Goal: Task Accomplishment & Management: Use online tool/utility

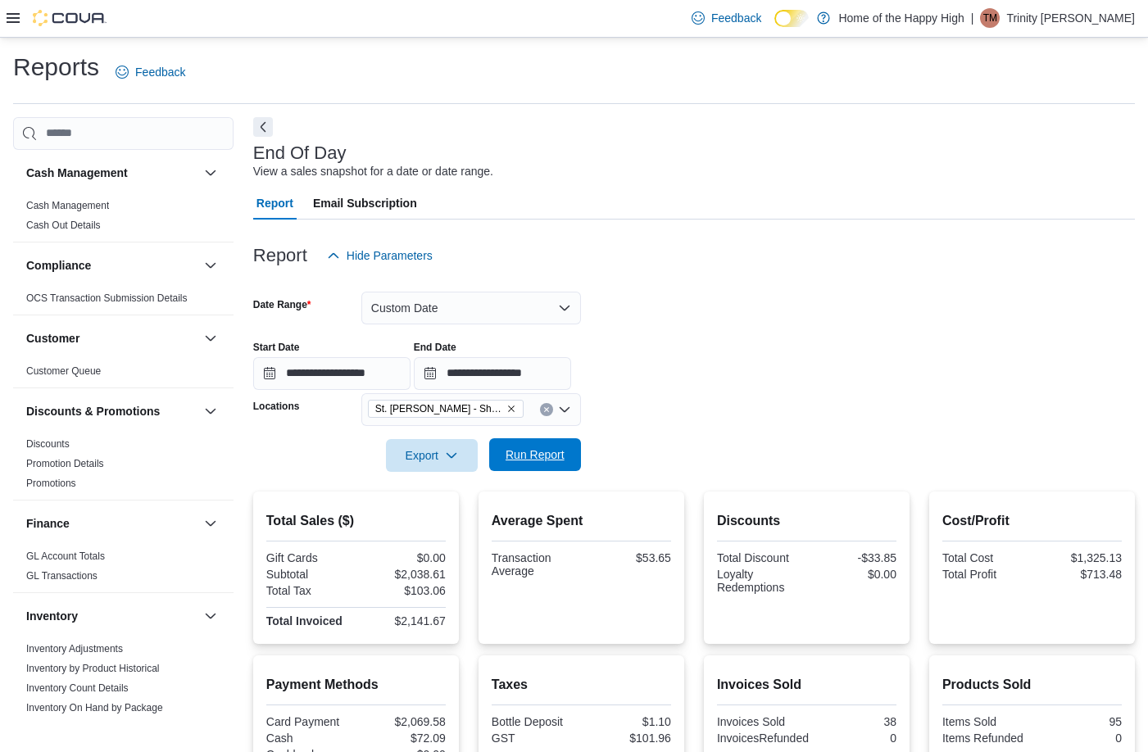
scroll to position [85, 0]
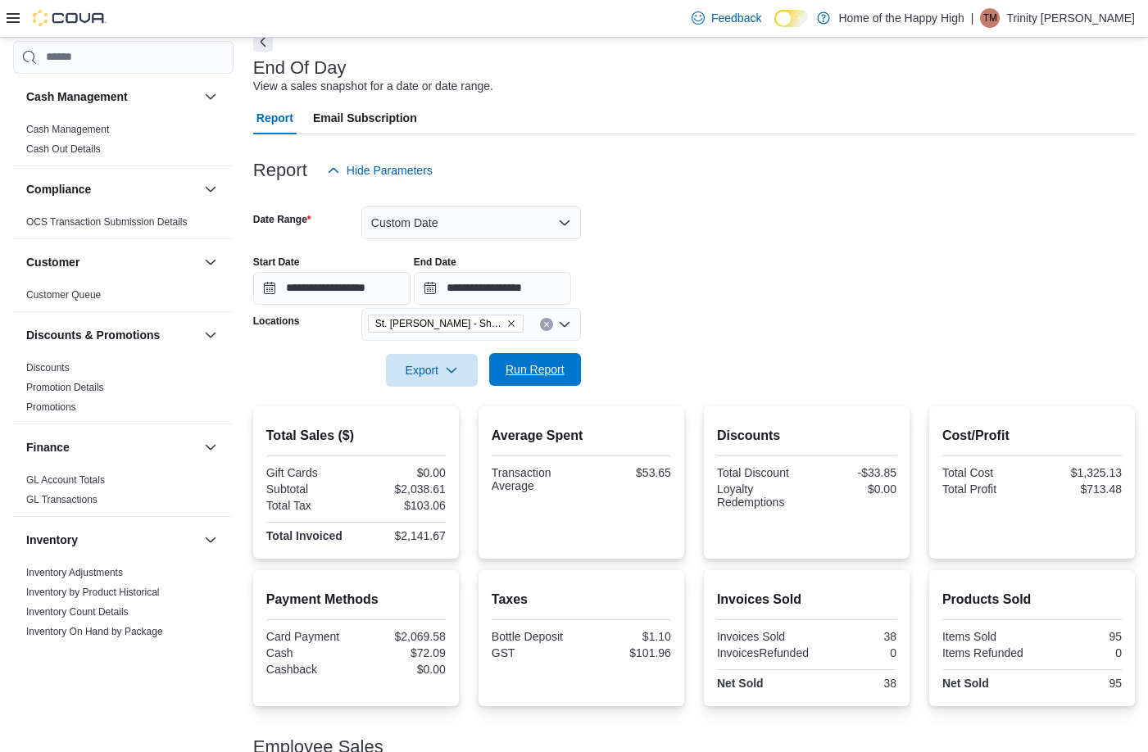
click at [525, 369] on span "Run Report" at bounding box center [534, 369] width 59 height 16
drag, startPoint x: 707, startPoint y: 327, endPoint x: 672, endPoint y: 342, distance: 38.5
click at [707, 327] on form "**********" at bounding box center [694, 287] width 882 height 200
click at [554, 374] on span "Run Report" at bounding box center [534, 369] width 59 height 16
click at [560, 278] on input "**********" at bounding box center [492, 288] width 157 height 33
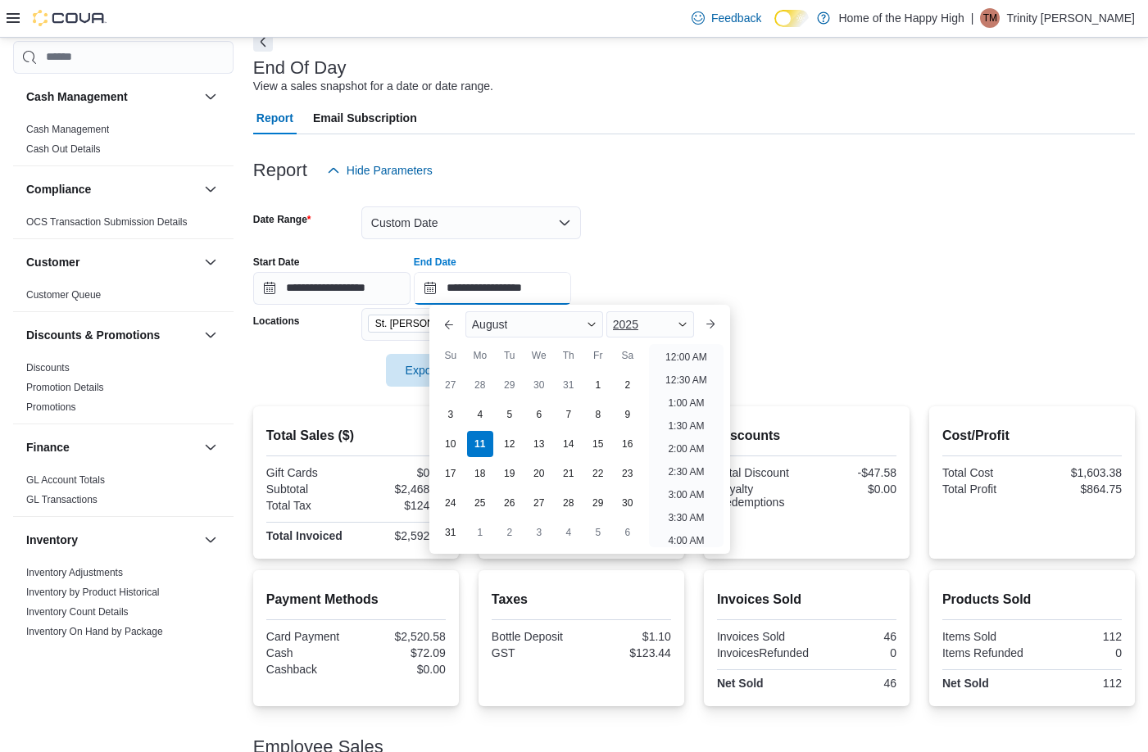
scroll to position [877, 0]
click at [682, 347] on li "7:00 PM" at bounding box center [686, 352] width 50 height 20
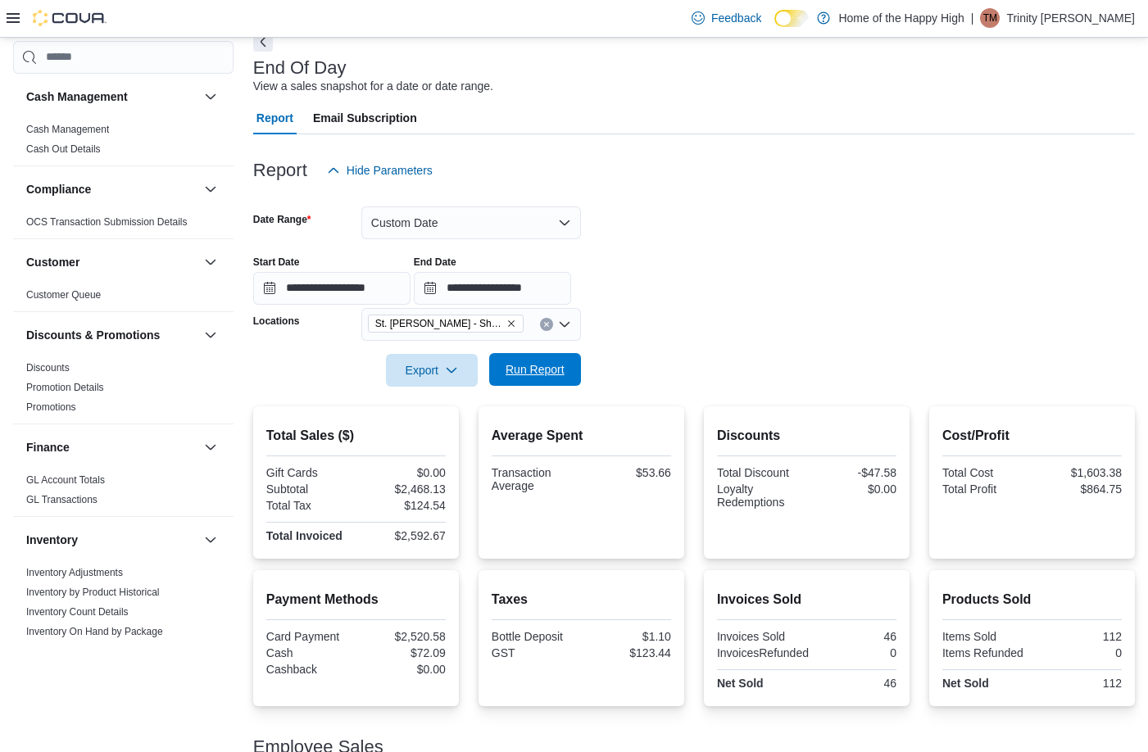
click at [546, 359] on span "Run Report" at bounding box center [535, 369] width 72 height 33
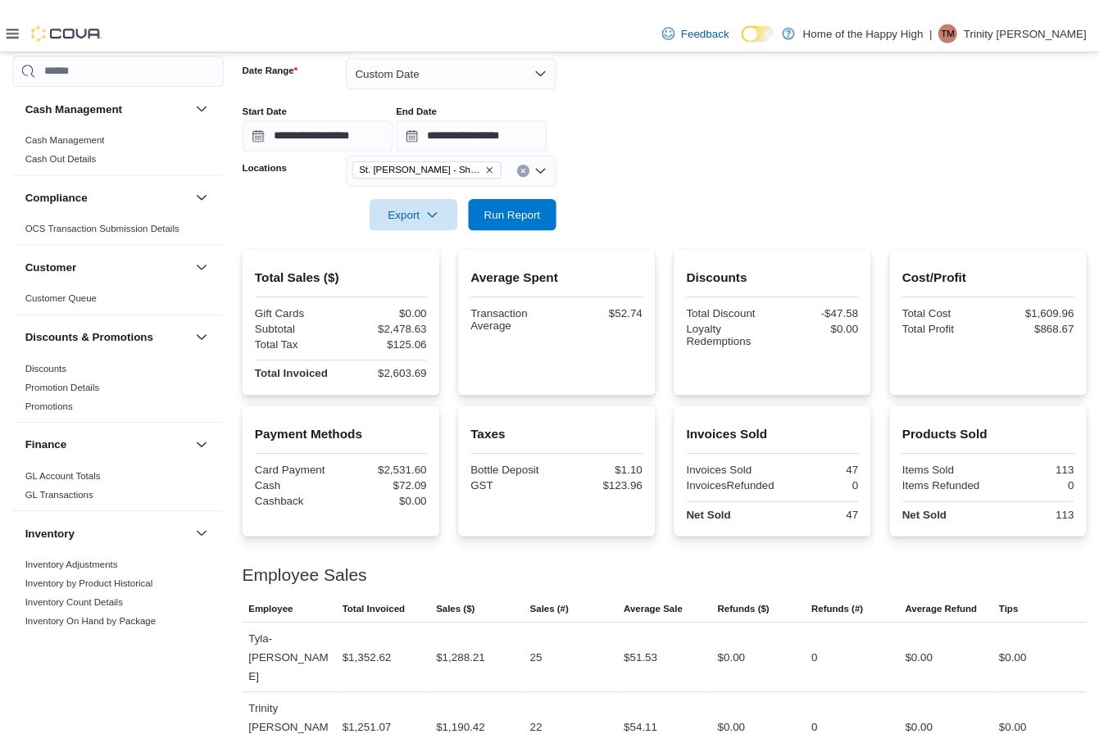
scroll to position [249, 0]
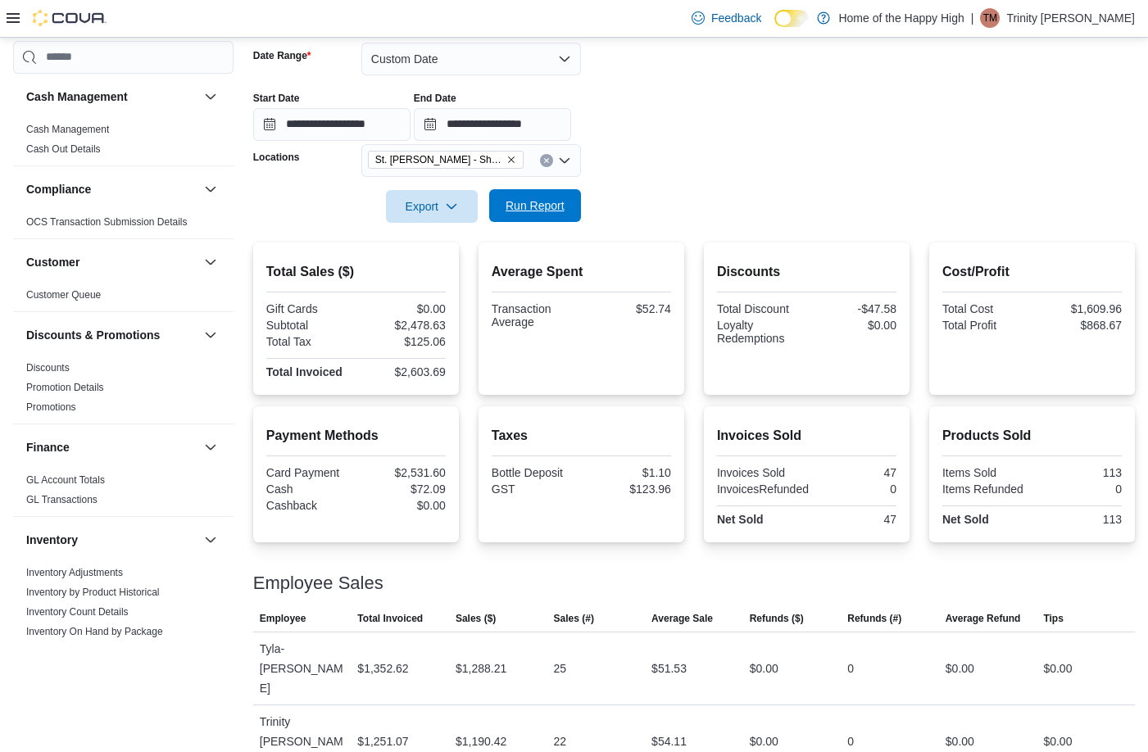
click at [536, 194] on span "Run Report" at bounding box center [535, 205] width 72 height 33
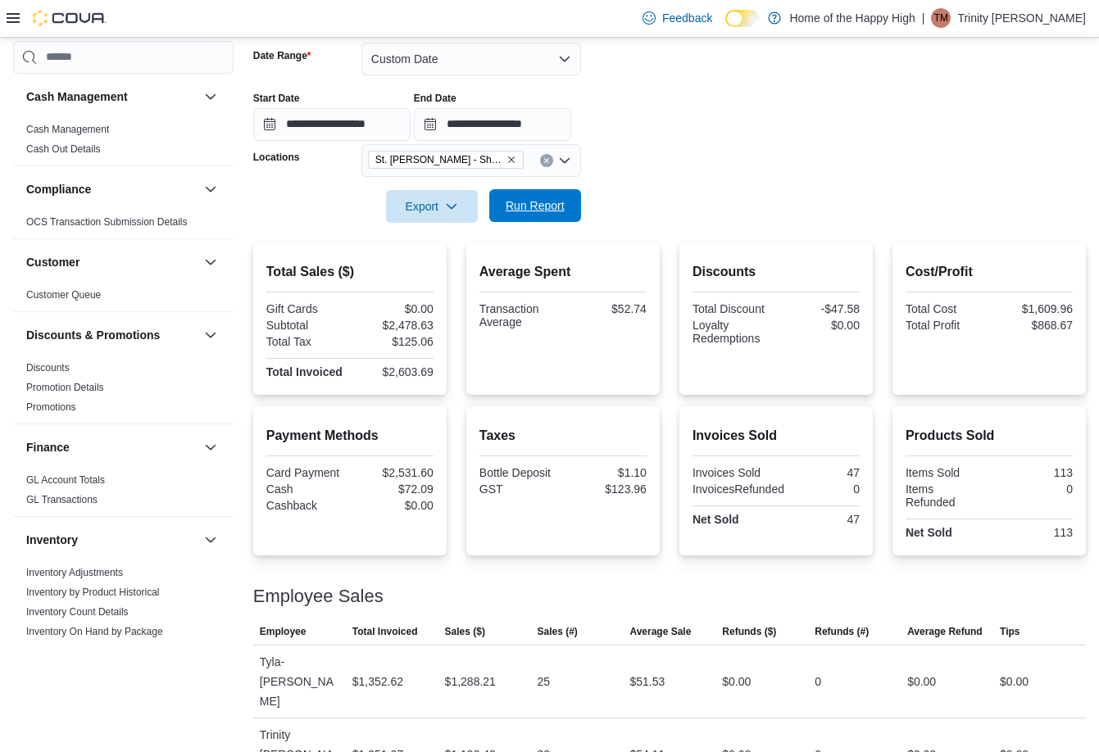
click at [522, 192] on span "Run Report" at bounding box center [535, 205] width 72 height 33
click at [535, 201] on span "Run Report" at bounding box center [534, 205] width 59 height 16
click at [546, 207] on span "Run Report" at bounding box center [534, 205] width 59 height 16
click at [523, 210] on span "Run Report" at bounding box center [534, 205] width 59 height 16
click at [556, 214] on span "Run Report" at bounding box center [534, 205] width 59 height 16
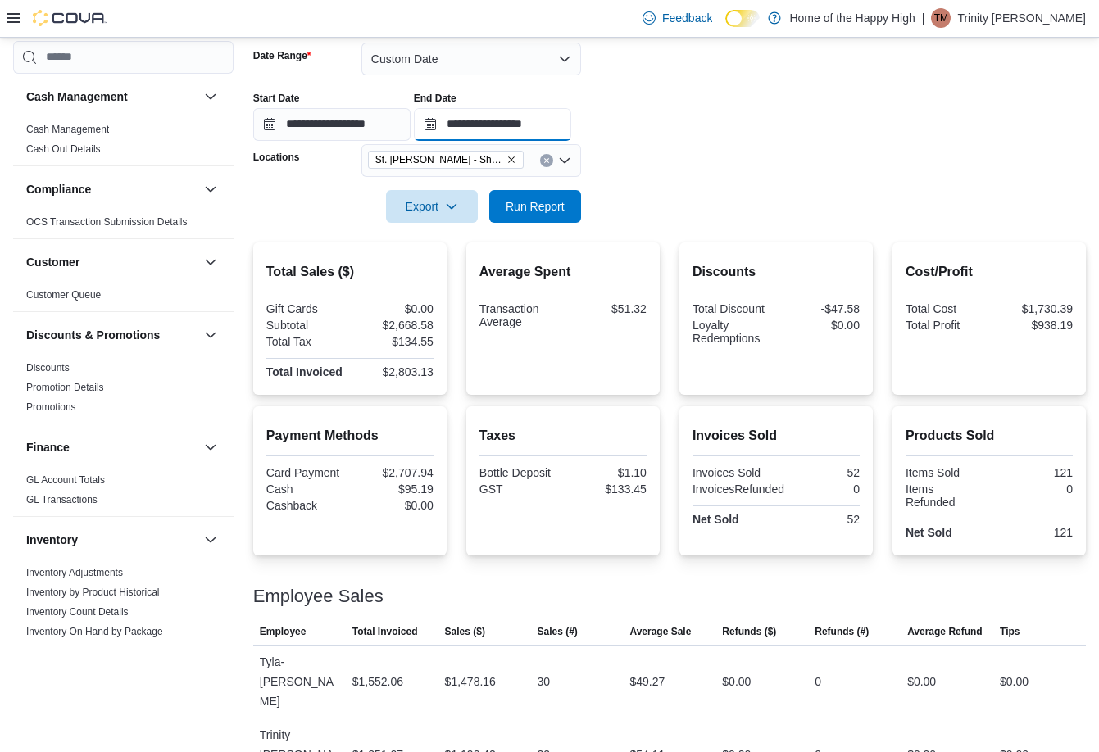
click at [571, 120] on input "**********" at bounding box center [492, 124] width 157 height 33
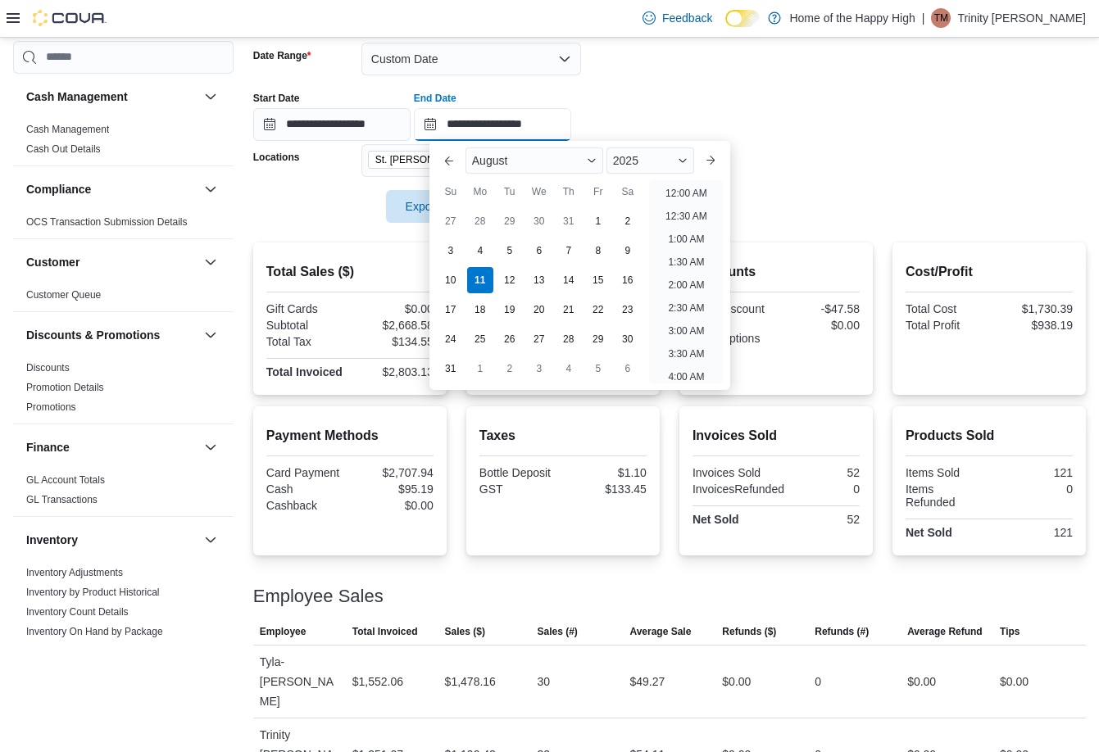
scroll to position [901, 0]
click at [699, 201] on li "8:00 PM" at bounding box center [686, 210] width 50 height 20
type input "**********"
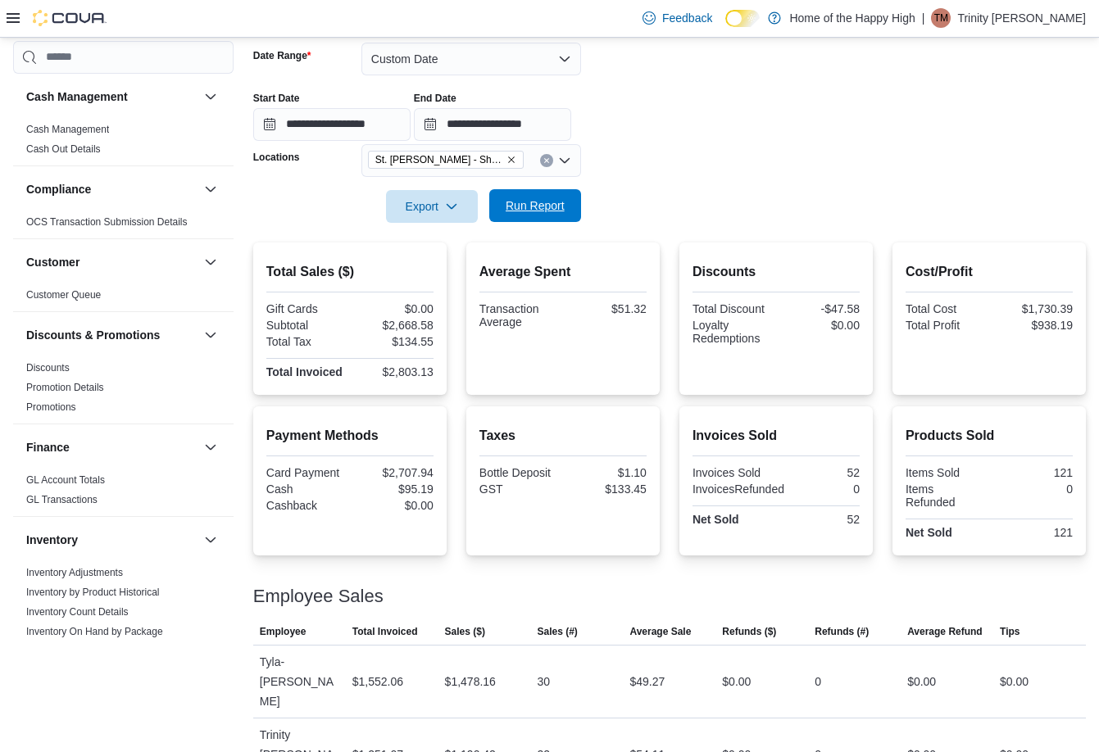
click at [545, 197] on span "Run Report" at bounding box center [535, 205] width 72 height 33
click at [521, 192] on span "Run Report" at bounding box center [535, 205] width 72 height 33
click at [531, 183] on div at bounding box center [669, 183] width 832 height 13
click at [531, 196] on span "Run Report" at bounding box center [535, 205] width 72 height 33
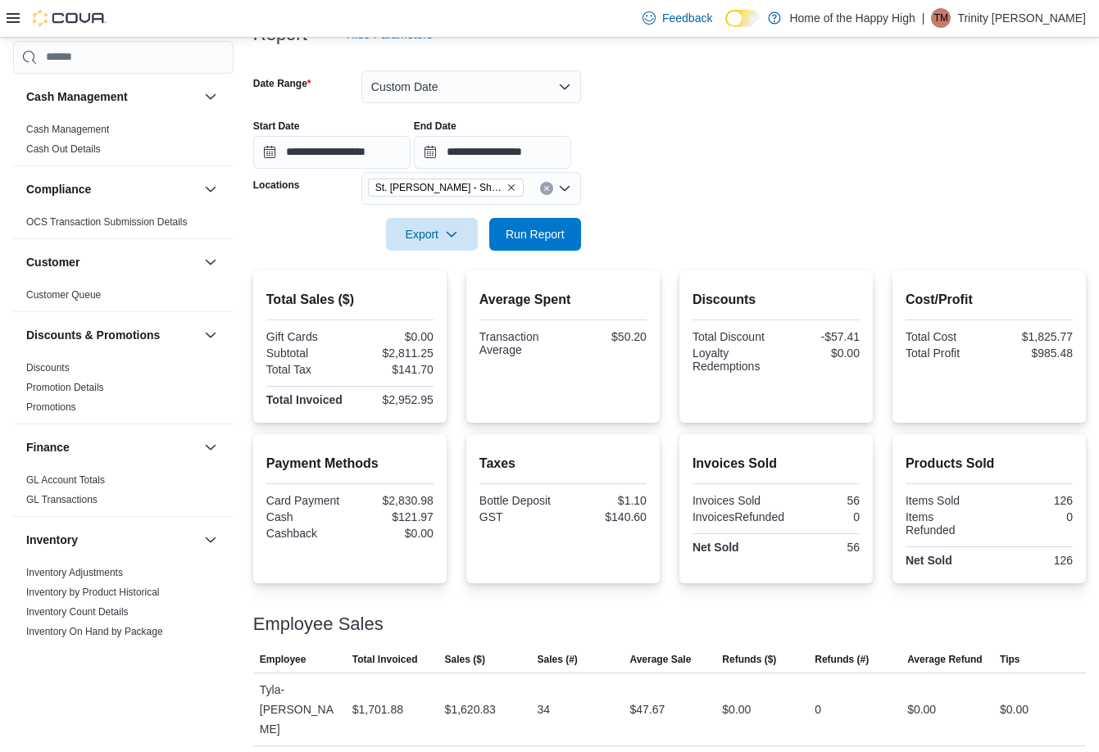
scroll to position [249, 0]
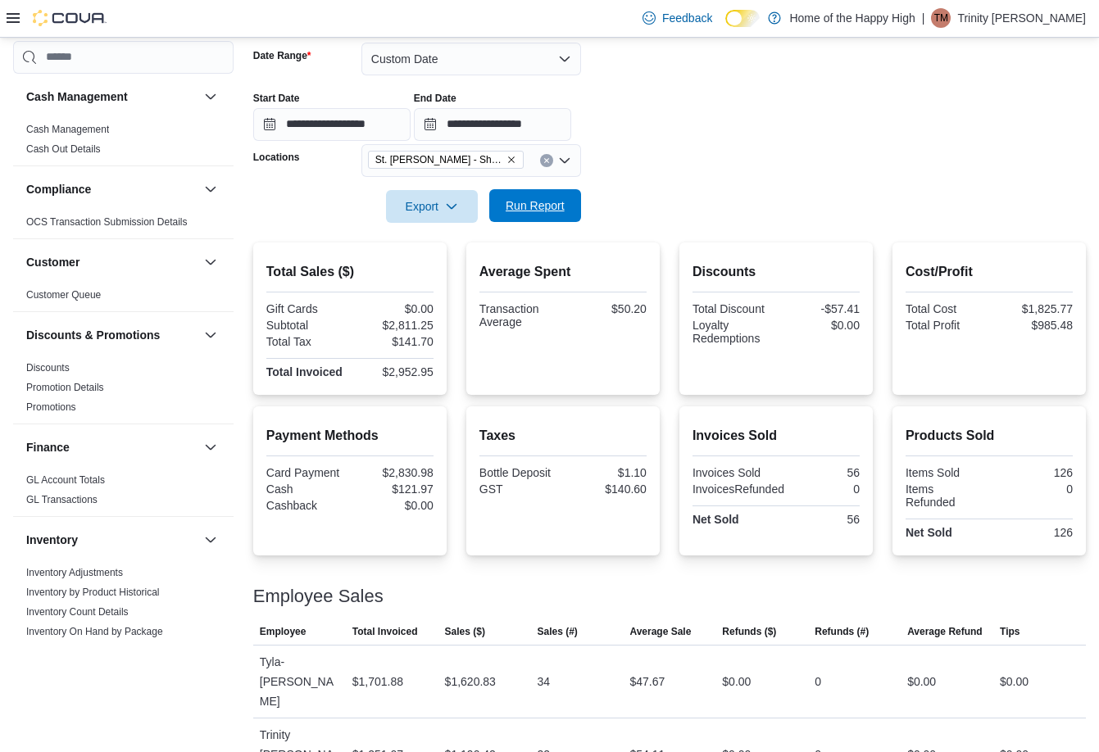
click at [539, 200] on span "Run Report" at bounding box center [534, 205] width 59 height 16
click at [546, 210] on span "Run Report" at bounding box center [534, 205] width 59 height 16
click at [547, 210] on span "Run Report" at bounding box center [534, 205] width 59 height 16
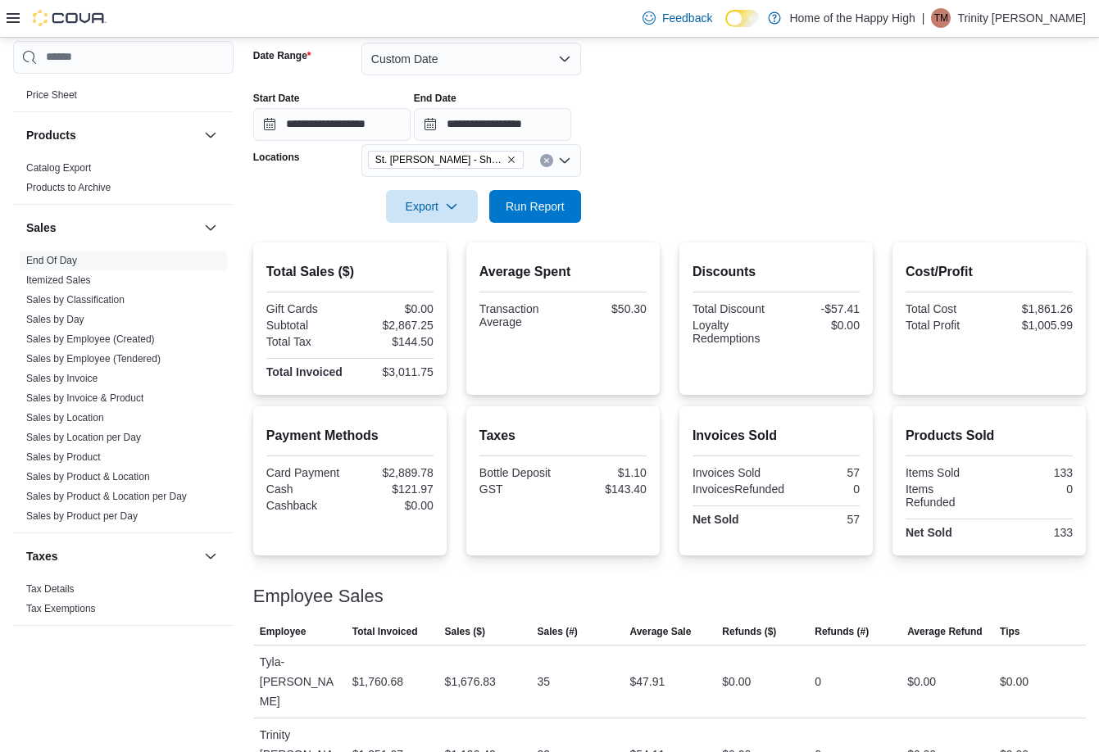
scroll to position [936, 0]
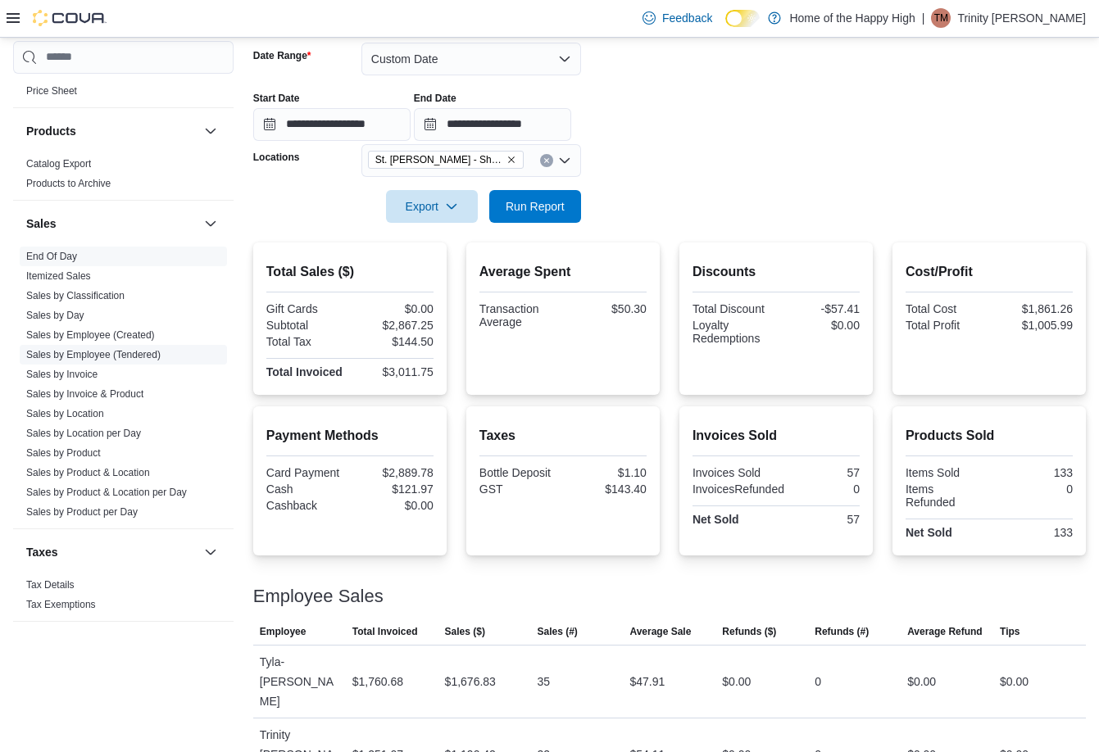
click at [111, 351] on link "Sales by Employee (Tendered)" at bounding box center [93, 354] width 134 height 11
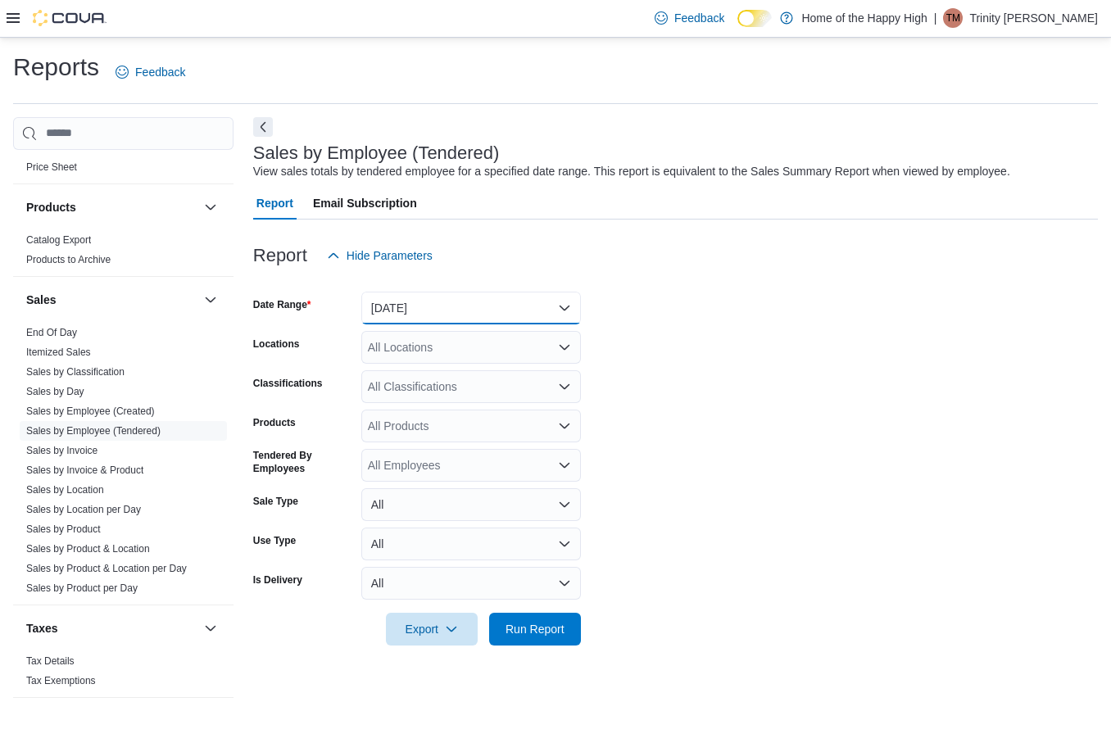
click at [416, 293] on button "Yesterday" at bounding box center [471, 308] width 220 height 33
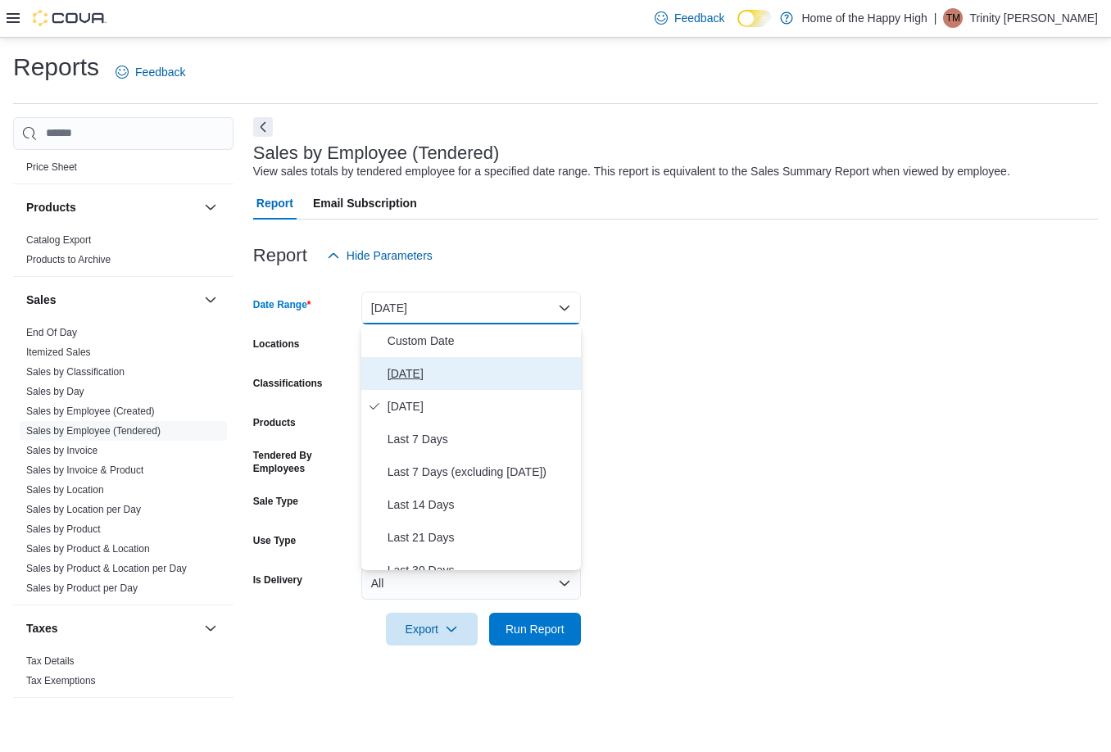
click at [437, 362] on button "Today" at bounding box center [471, 373] width 220 height 33
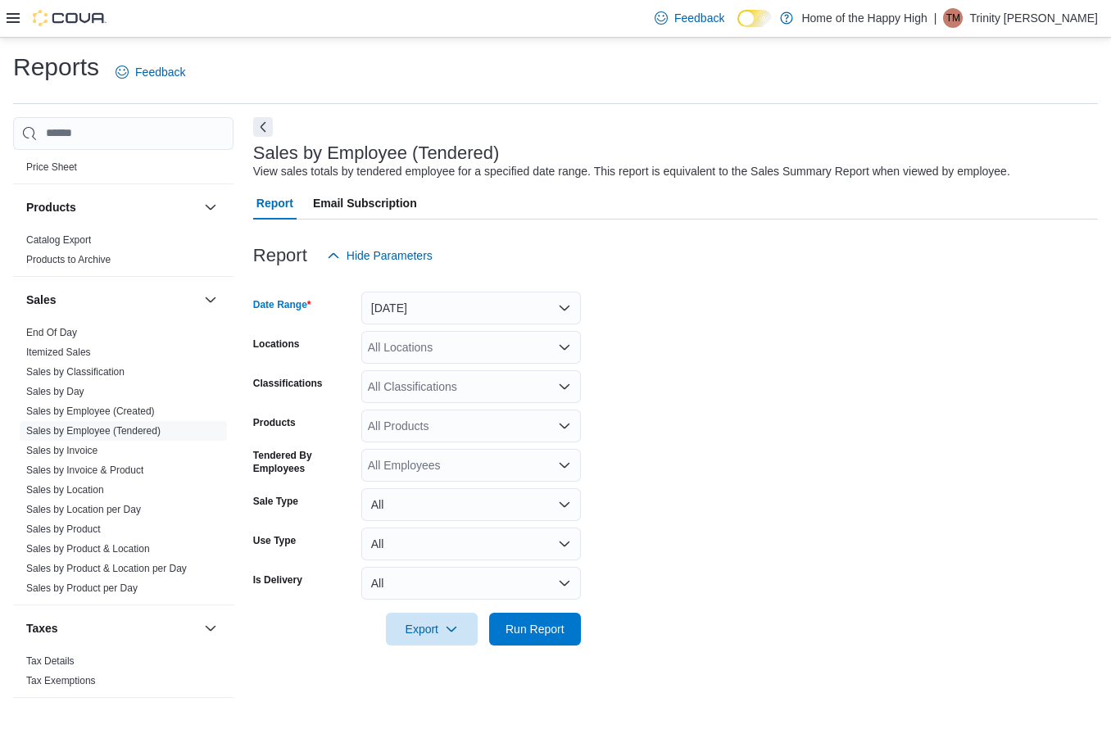
click at [437, 337] on div "All Locations" at bounding box center [471, 347] width 220 height 33
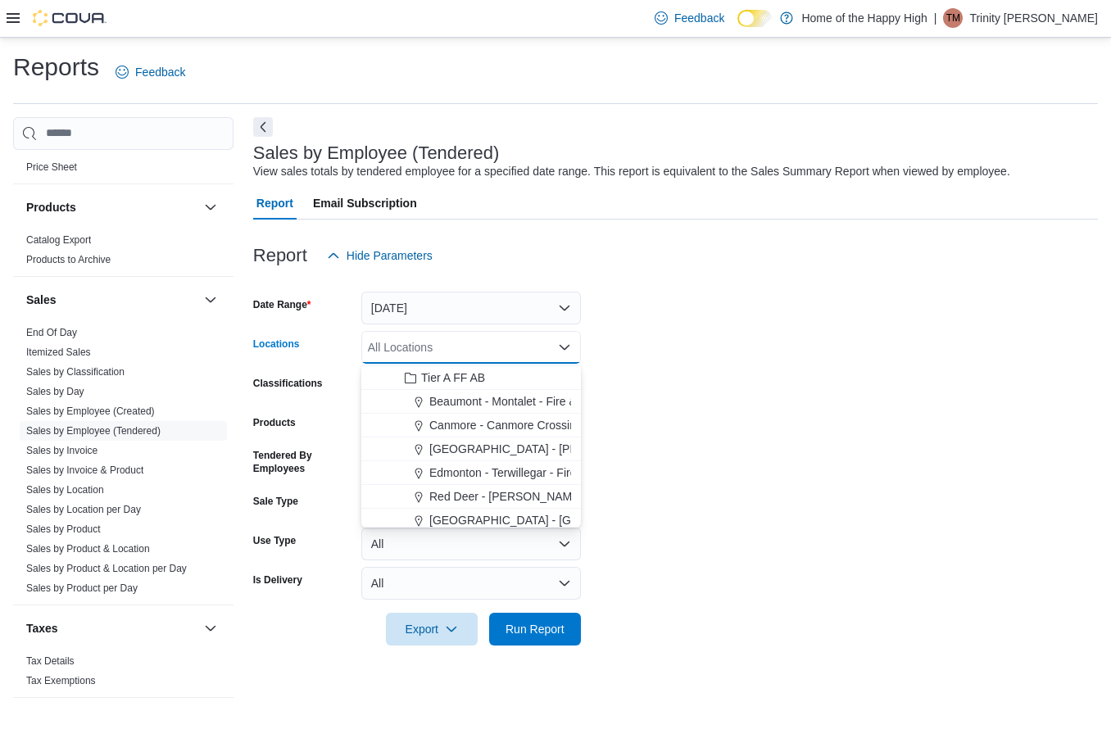
scroll to position [246, 0]
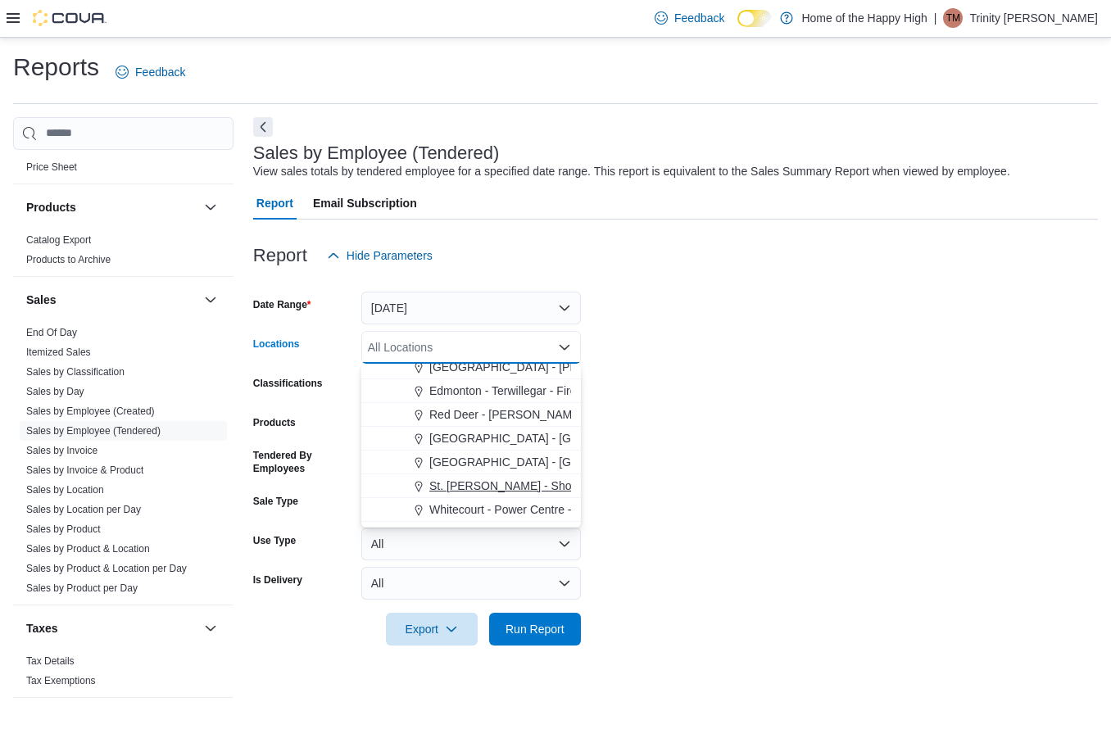
click at [458, 478] on span "St. Albert - Shoppes @ Giroux - Fire & Flower" at bounding box center [608, 486] width 358 height 16
click at [678, 437] on form "Date Range Today Locations St. Albert - Shoppes @ Giroux - Fire & Flower Combo …" at bounding box center [675, 459] width 845 height 374
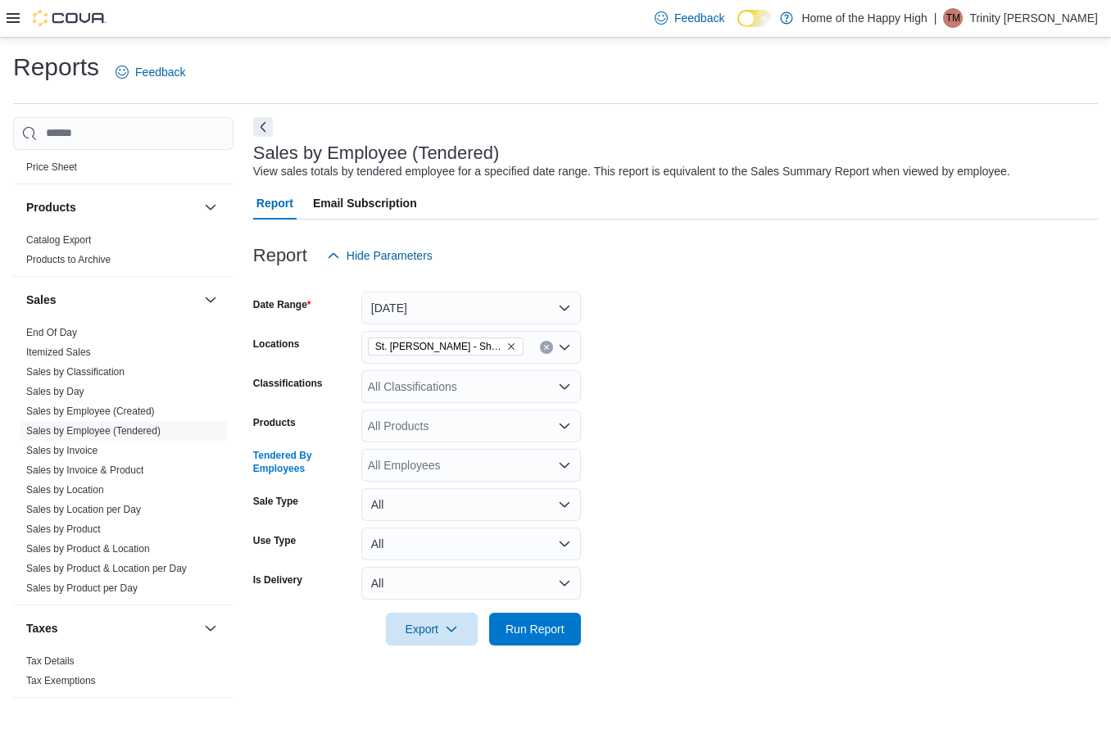
click at [449, 449] on div "All Employees" at bounding box center [471, 465] width 220 height 33
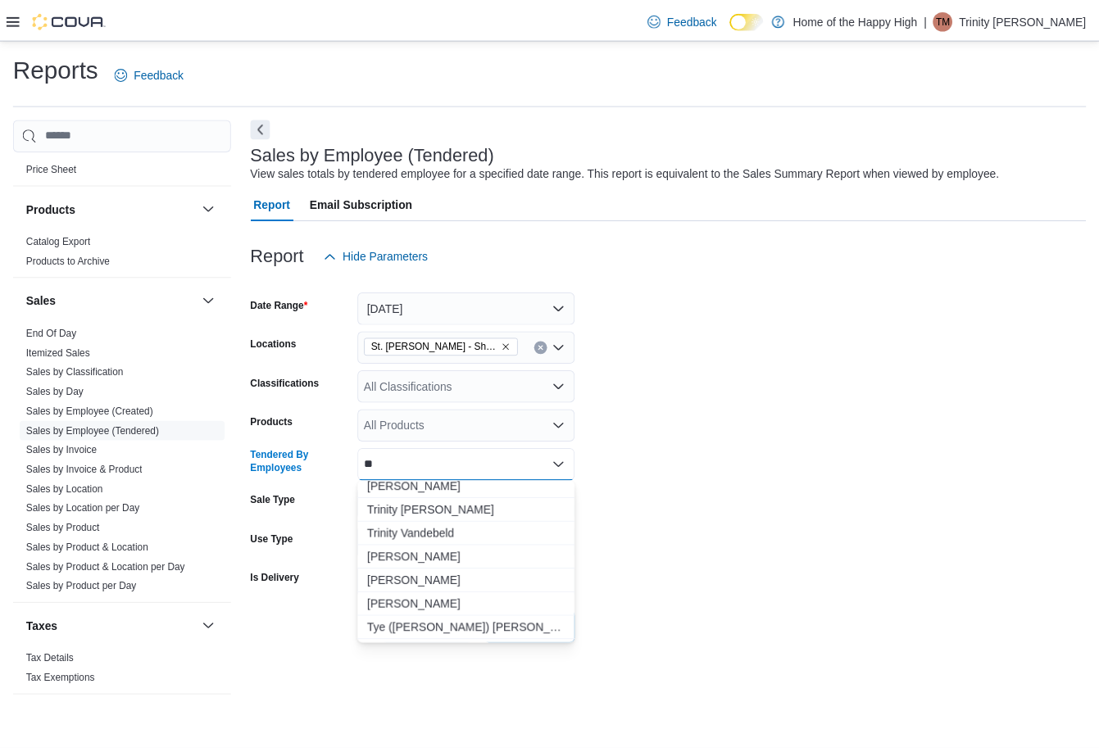
scroll to position [819, 0]
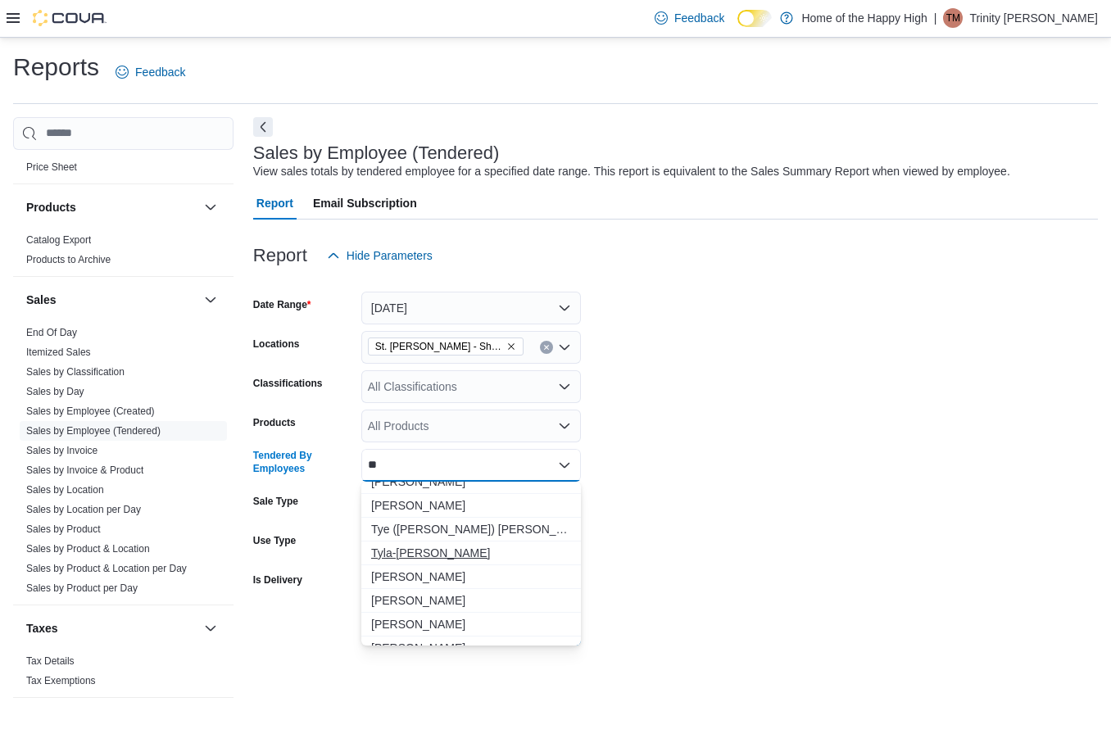
type input "**"
click at [431, 549] on span "Tyla-[PERSON_NAME]" at bounding box center [471, 553] width 200 height 16
click at [632, 509] on form "Date Range Today Locations St. Albert - Shoppes @ Giroux - Fire & Flower Classi…" at bounding box center [675, 459] width 845 height 374
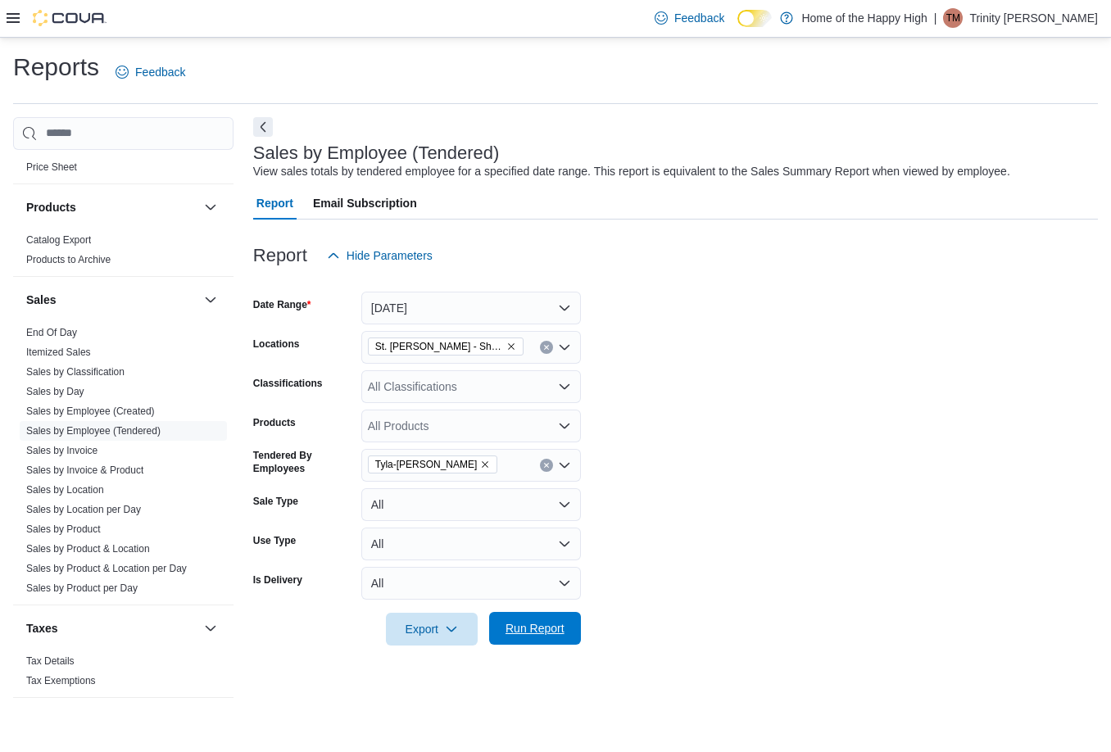
click at [532, 632] on span "Run Report" at bounding box center [534, 628] width 59 height 16
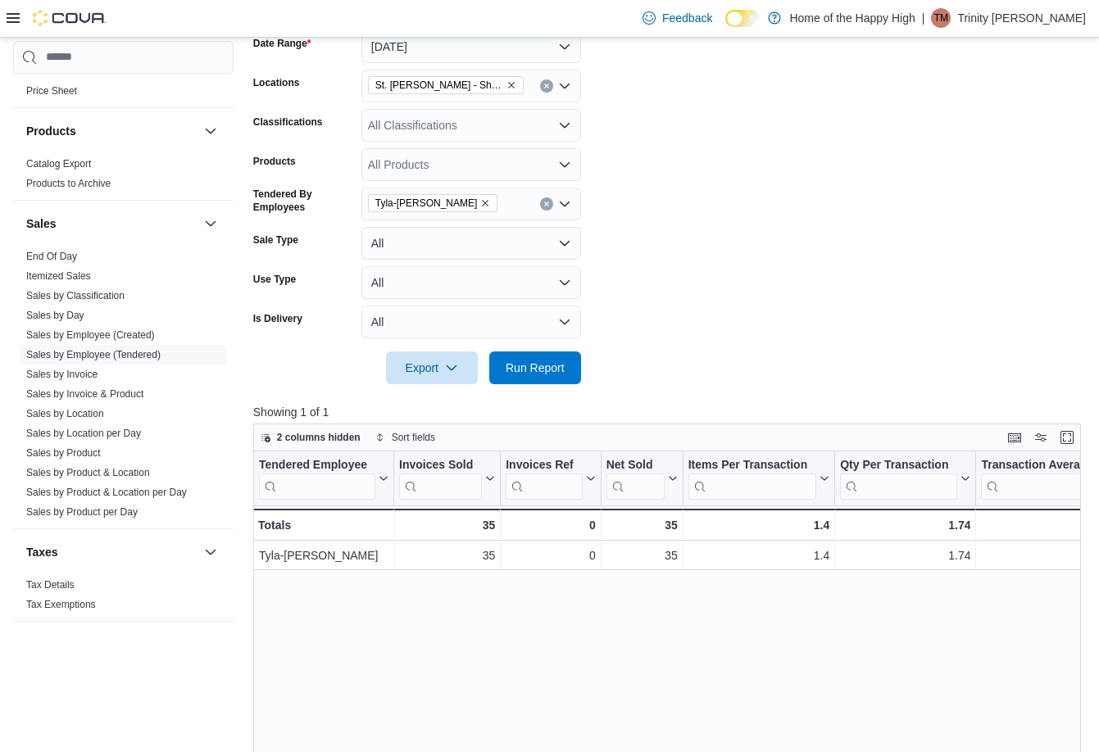
scroll to position [301, 0]
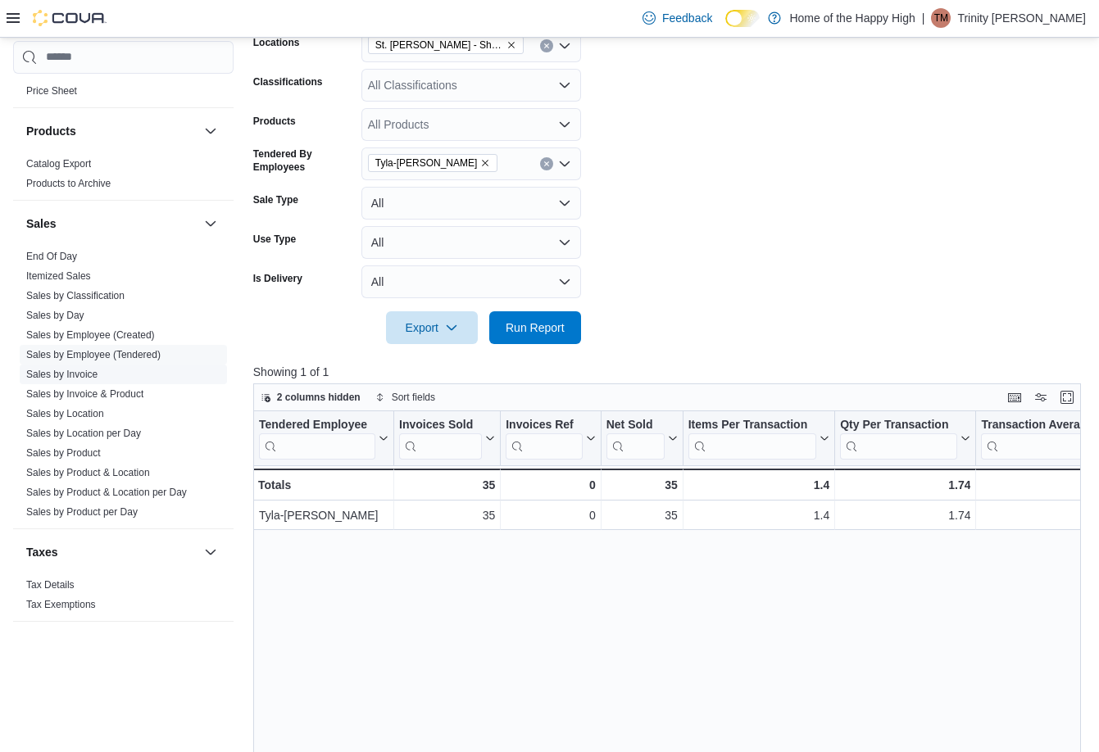
click at [104, 378] on span "Sales by Invoice" at bounding box center [123, 375] width 207 height 20
click at [54, 369] on link "Sales by Invoice" at bounding box center [61, 374] width 71 height 11
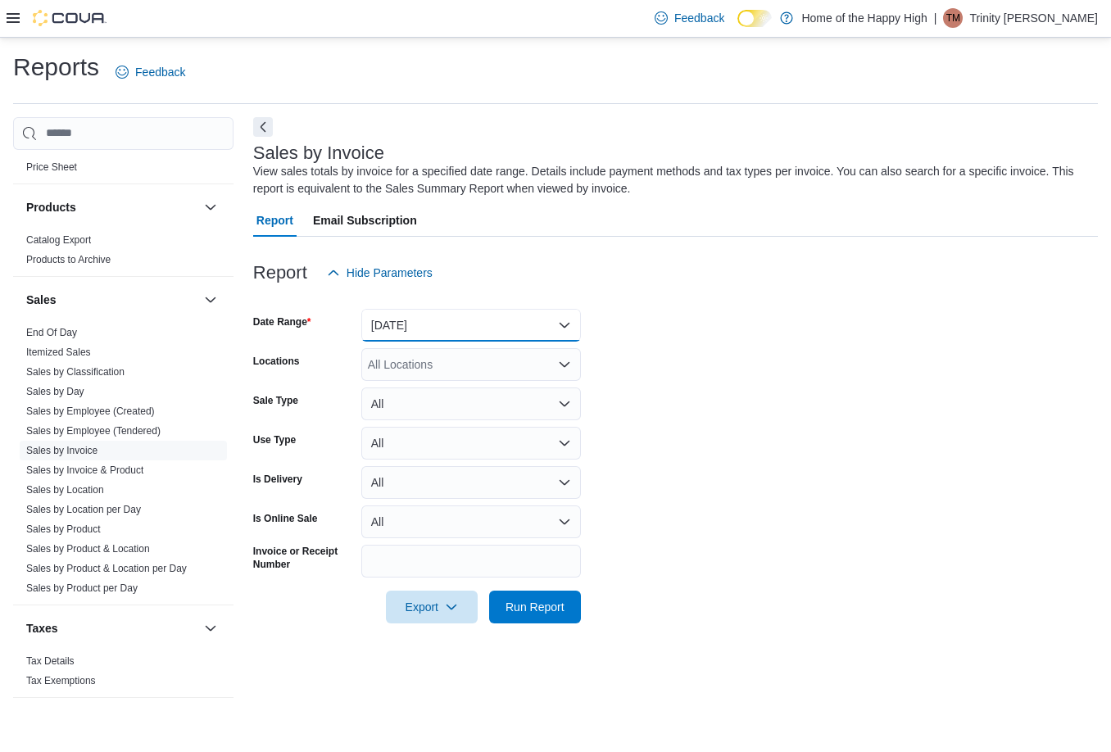
click at [451, 322] on button "Yesterday" at bounding box center [471, 325] width 220 height 33
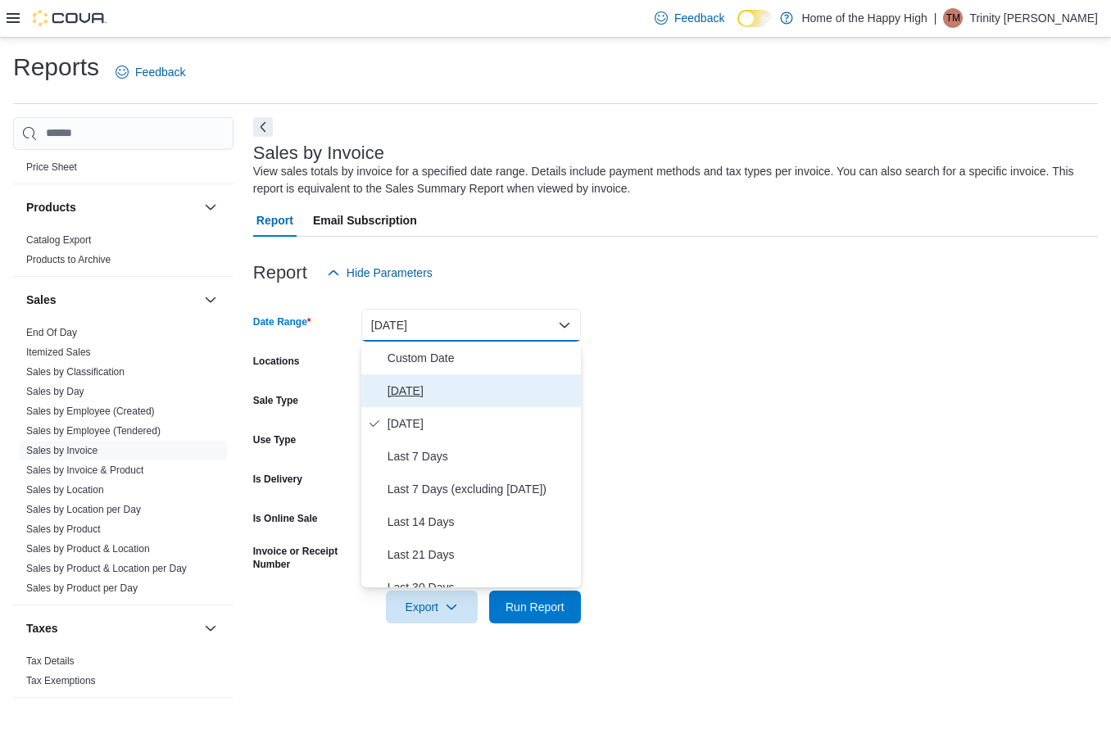
click at [428, 394] on span "Today" at bounding box center [481, 391] width 187 height 20
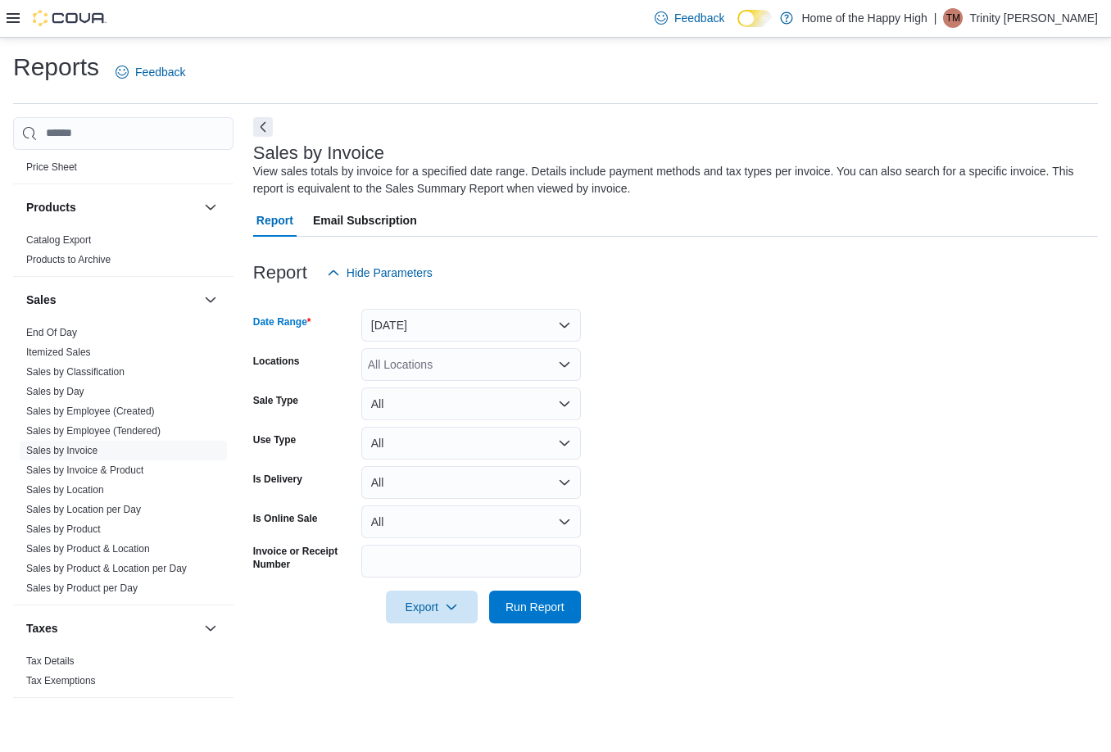
click at [550, 364] on div "All Locations" at bounding box center [471, 364] width 220 height 33
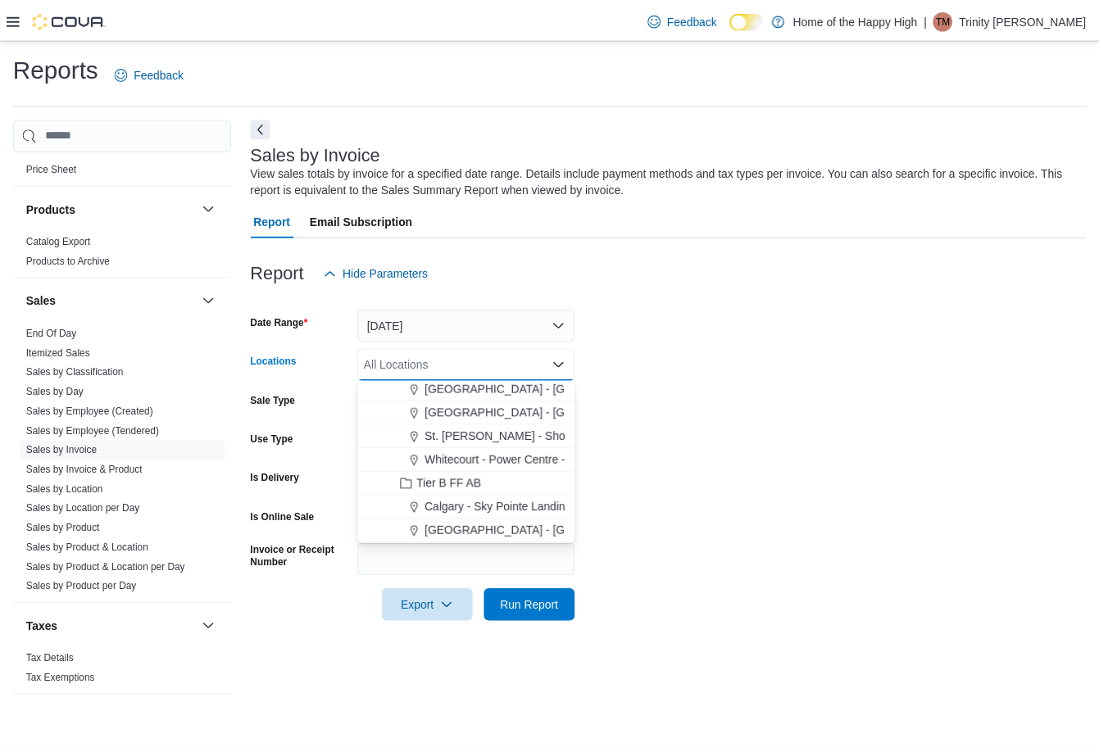
scroll to position [328, 0]
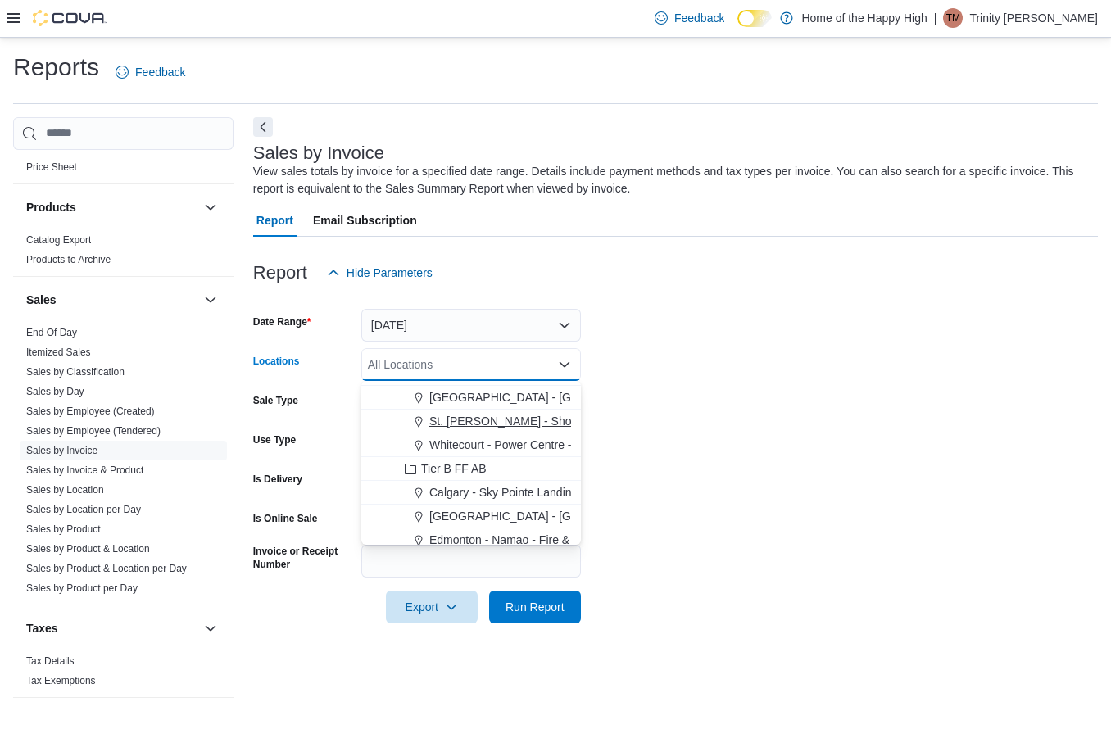
click at [514, 415] on span "St. Albert - Shoppes @ Giroux - Fire & Flower" at bounding box center [608, 421] width 358 height 16
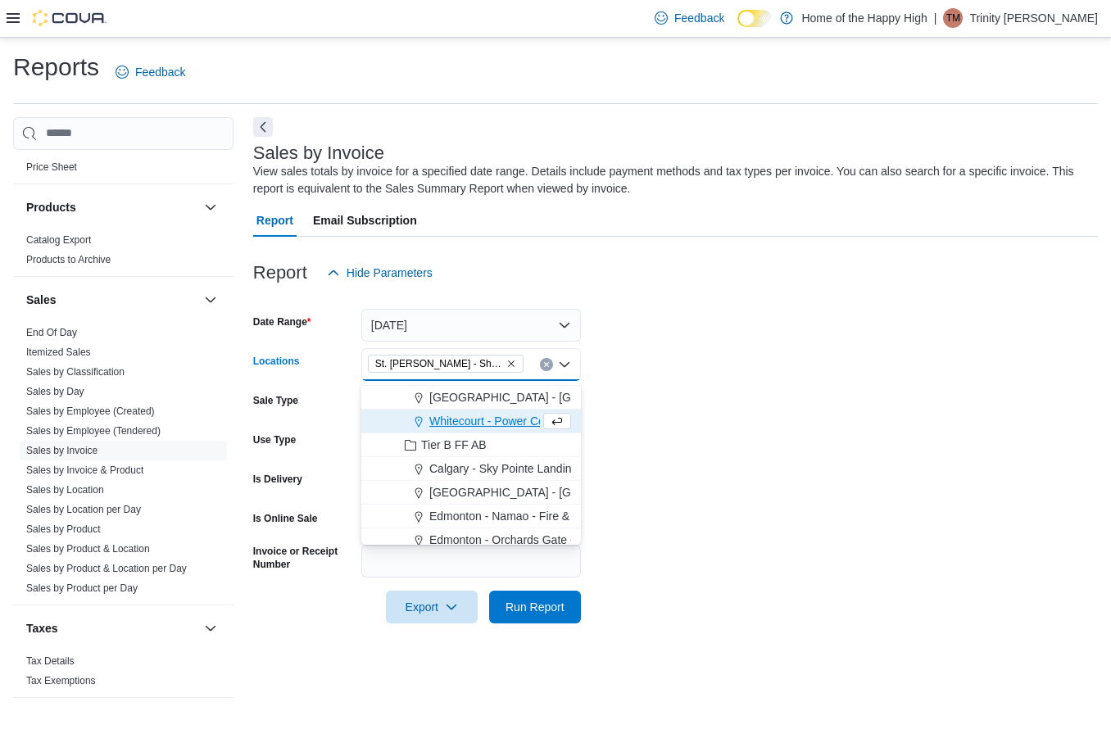
click at [619, 420] on form "Date Range Today Locations St. Albert - Shoppes @ Giroux - Fire & Flower Combo …" at bounding box center [675, 456] width 845 height 334
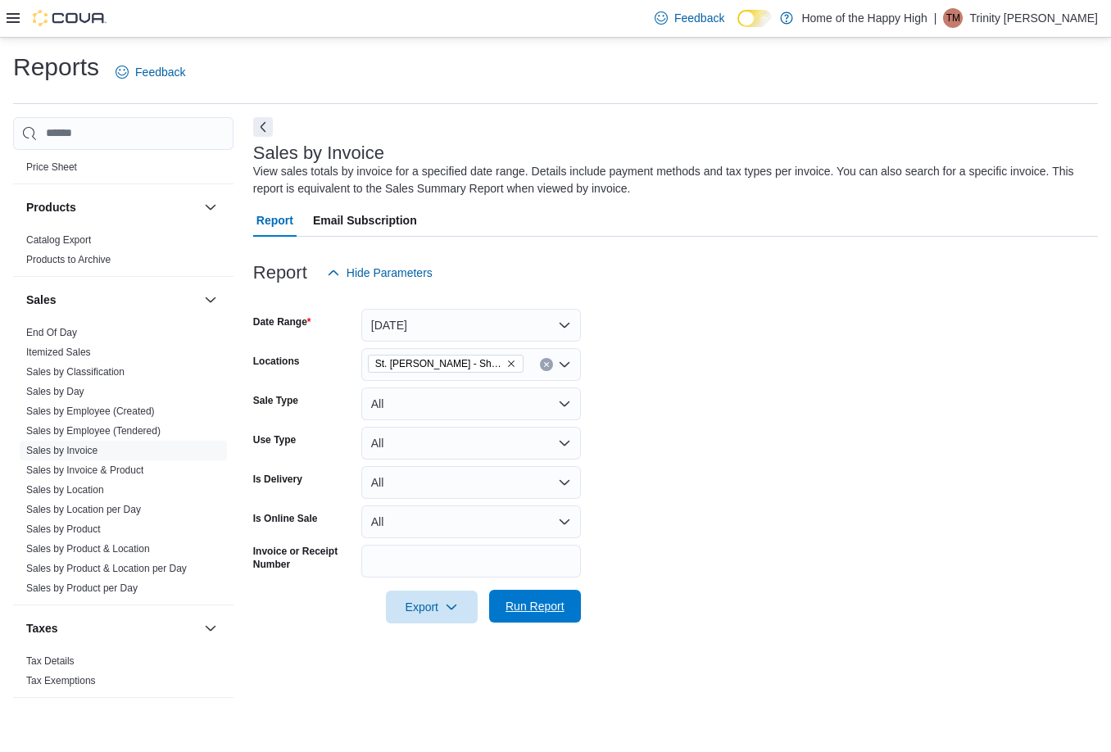
click at [574, 605] on button "Run Report" at bounding box center [535, 606] width 92 height 33
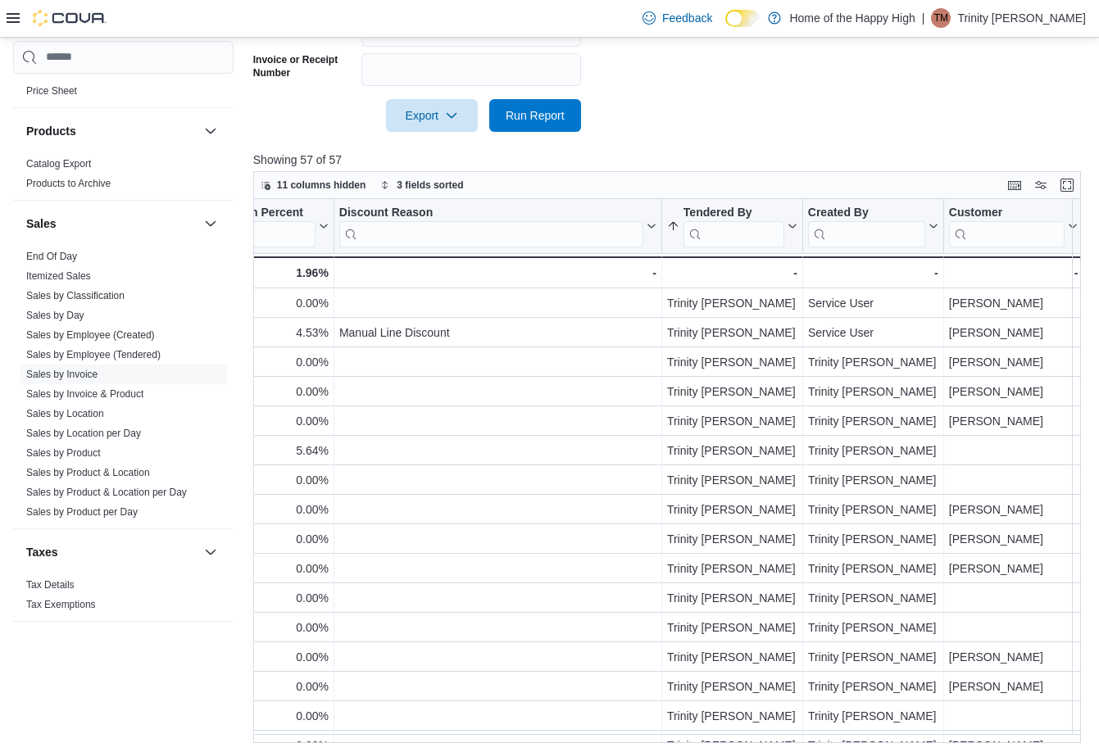
scroll to position [0, 1227]
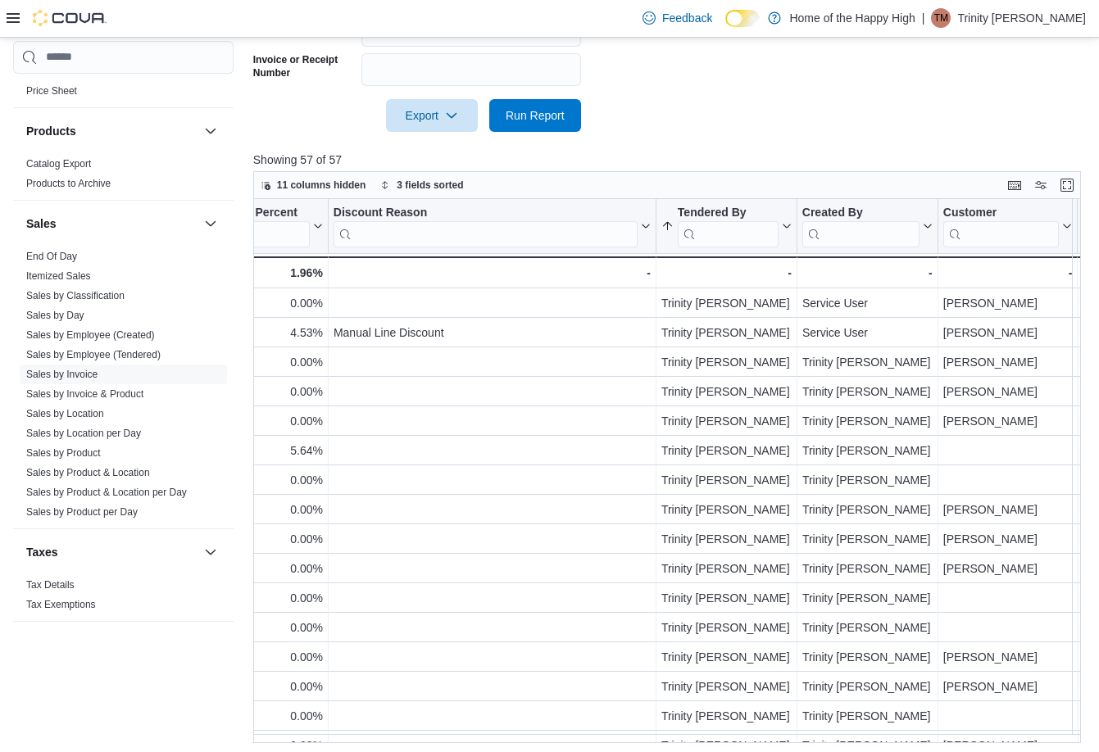
click at [856, 227] on input "search" at bounding box center [860, 233] width 117 height 26
click at [924, 224] on icon at bounding box center [926, 226] width 7 height 4
click at [884, 290] on span "Sort A-Z" at bounding box center [867, 288] width 34 height 13
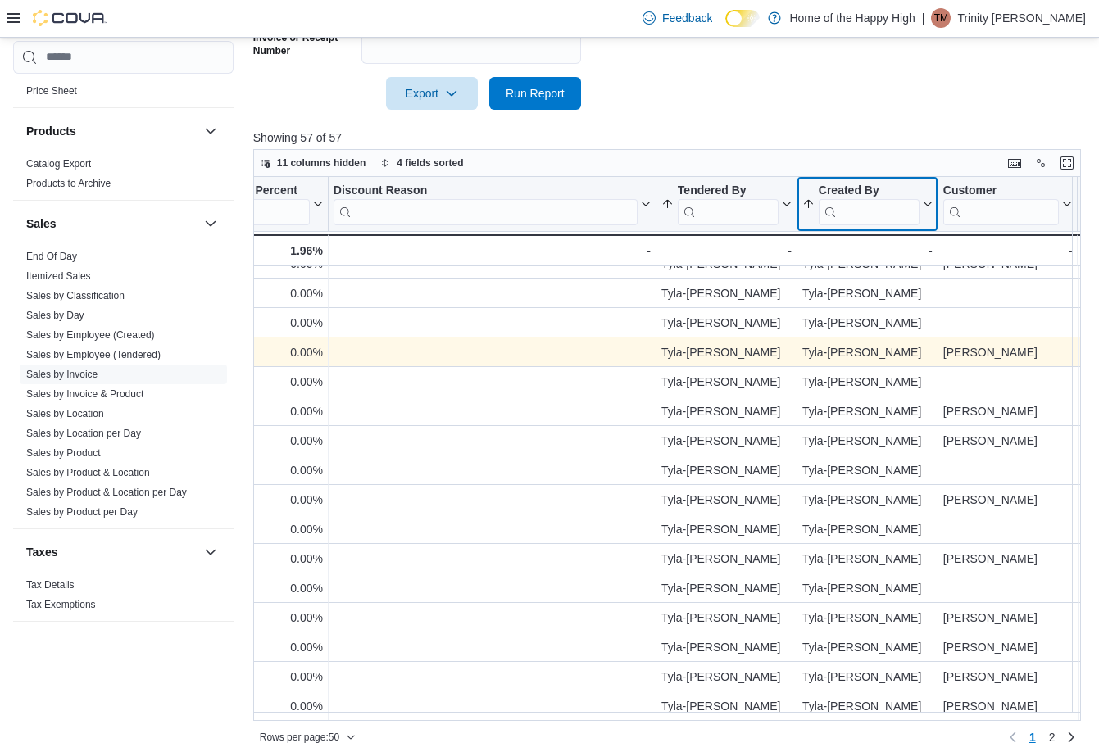
scroll to position [525, 0]
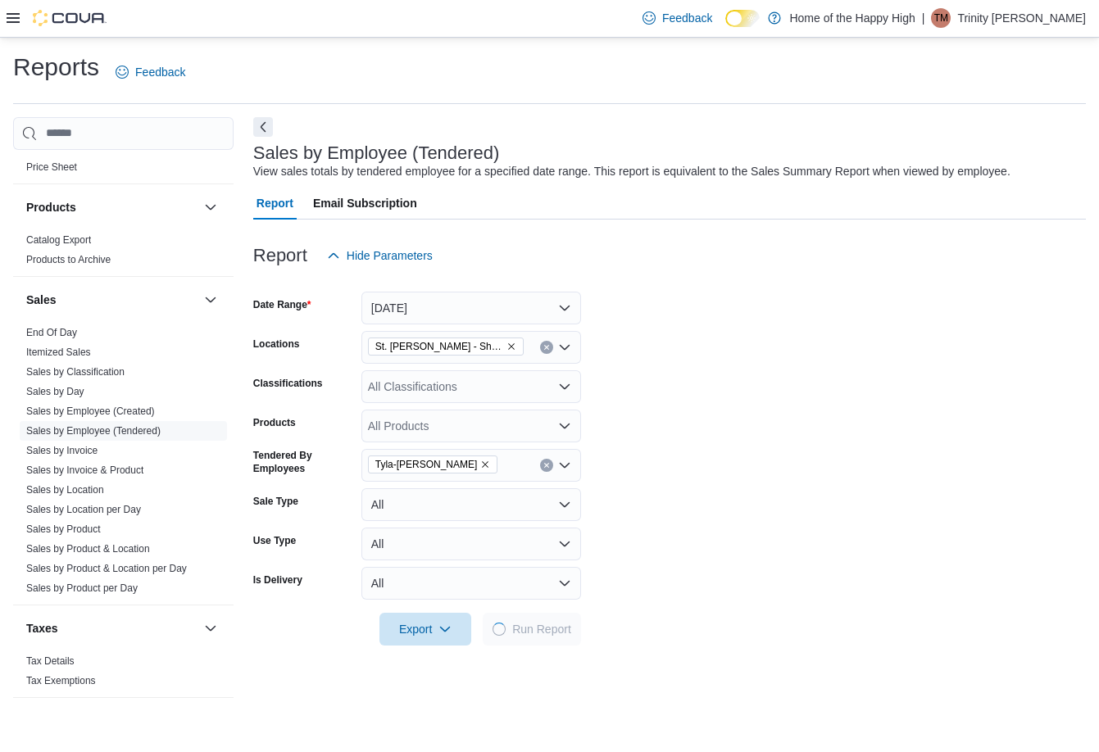
scroll to position [301, 0]
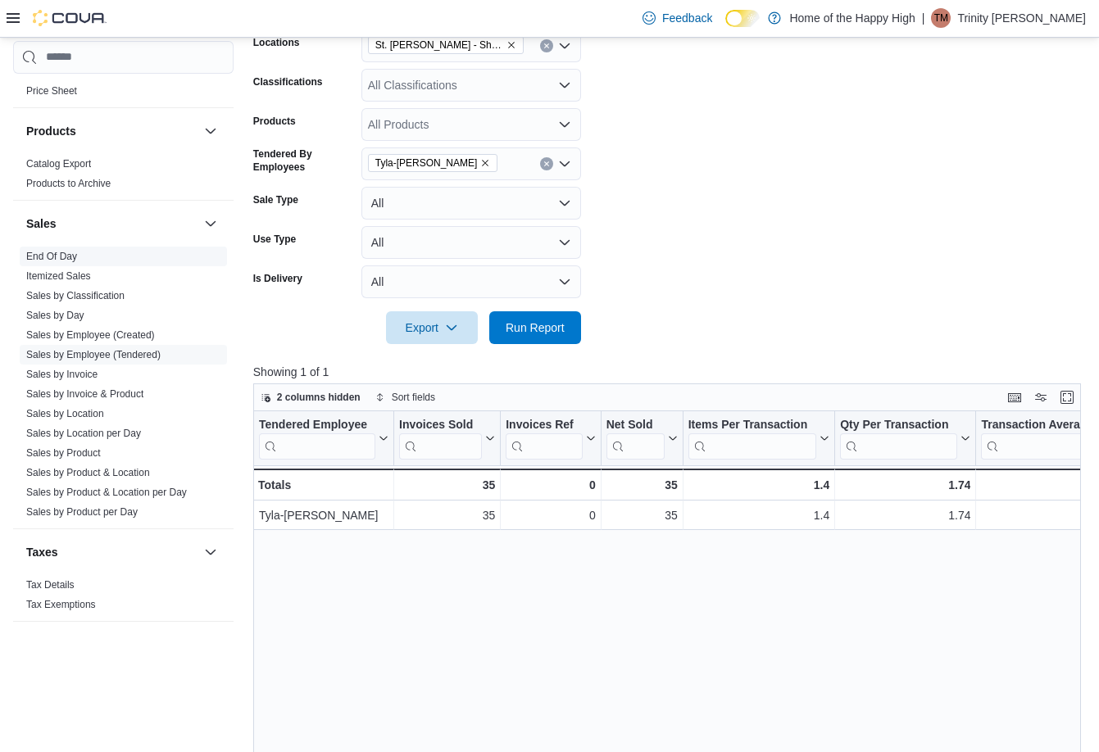
click at [60, 256] on link "End Of Day" at bounding box center [51, 256] width 51 height 11
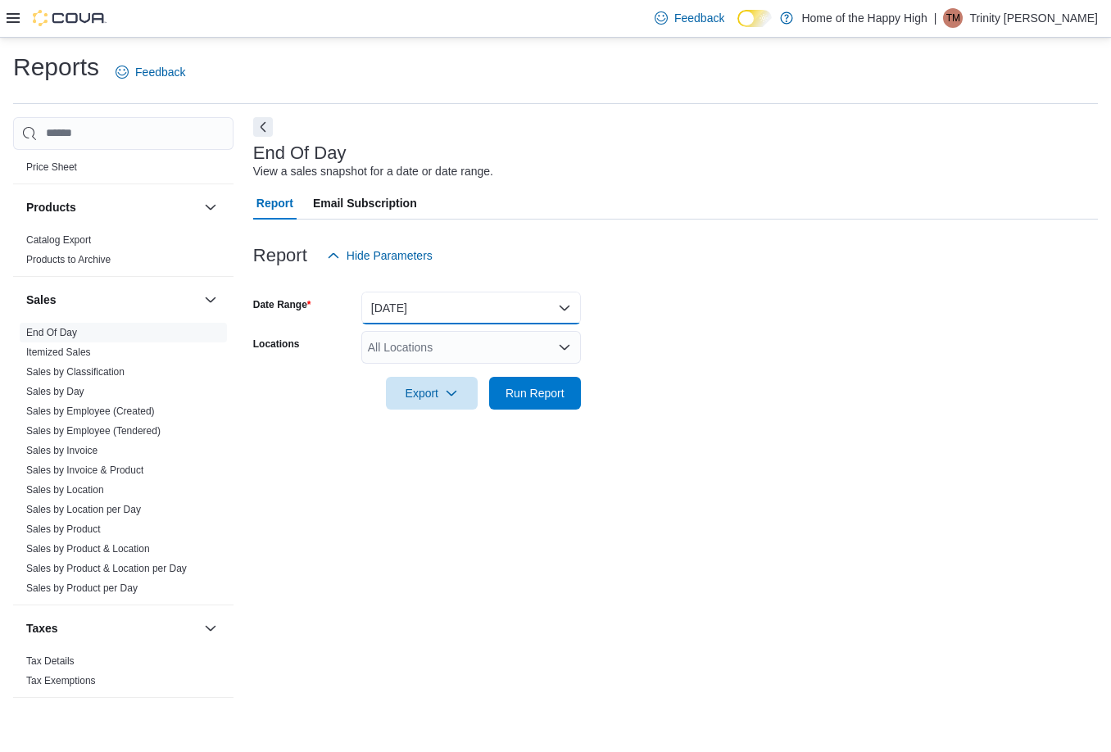
click at [514, 310] on button "Today" at bounding box center [471, 308] width 220 height 33
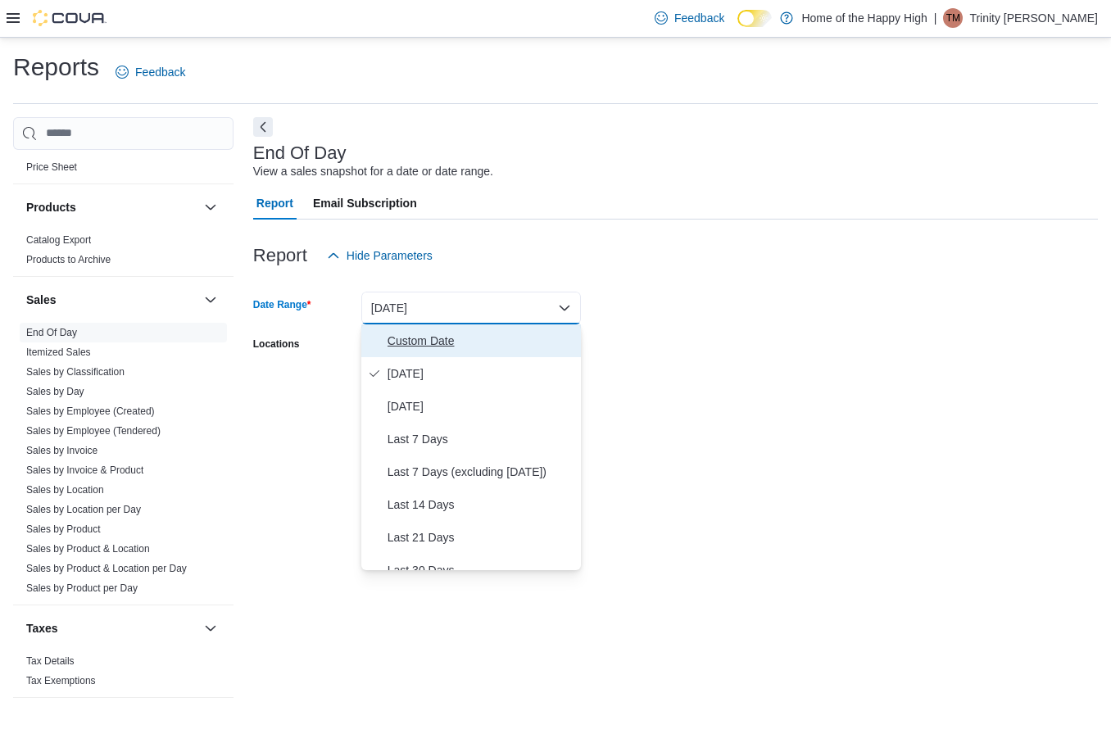
click at [483, 342] on span "Custom Date" at bounding box center [481, 341] width 187 height 20
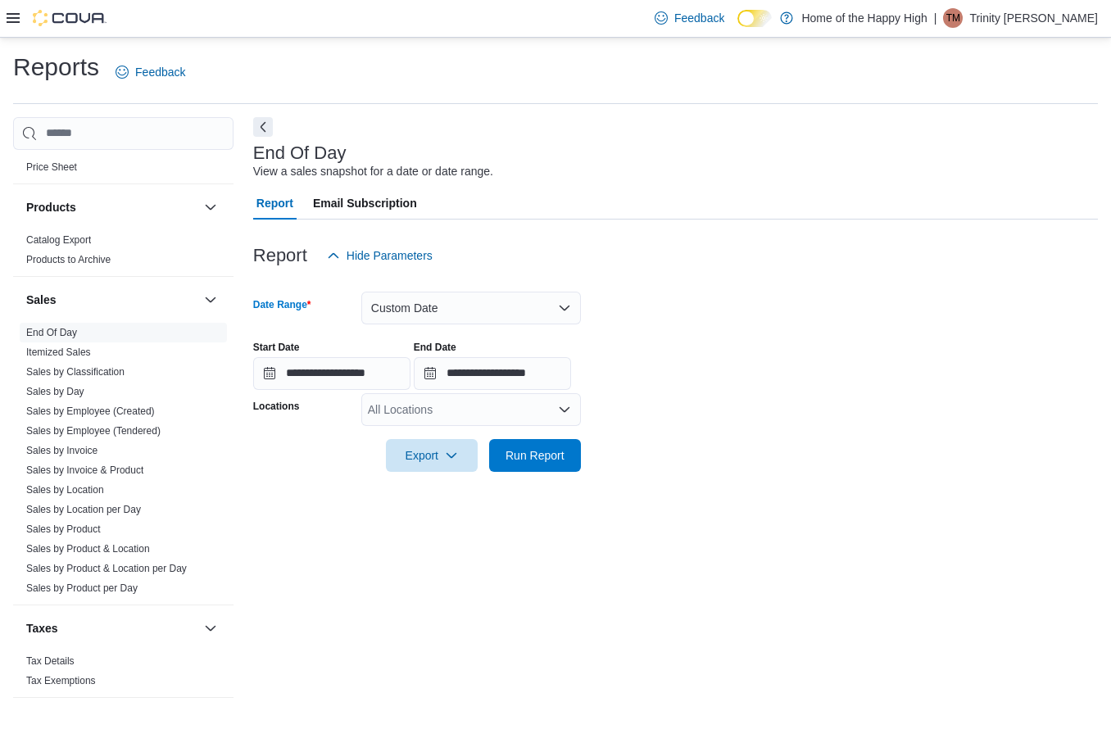
click at [547, 406] on div "All Locations" at bounding box center [471, 409] width 220 height 33
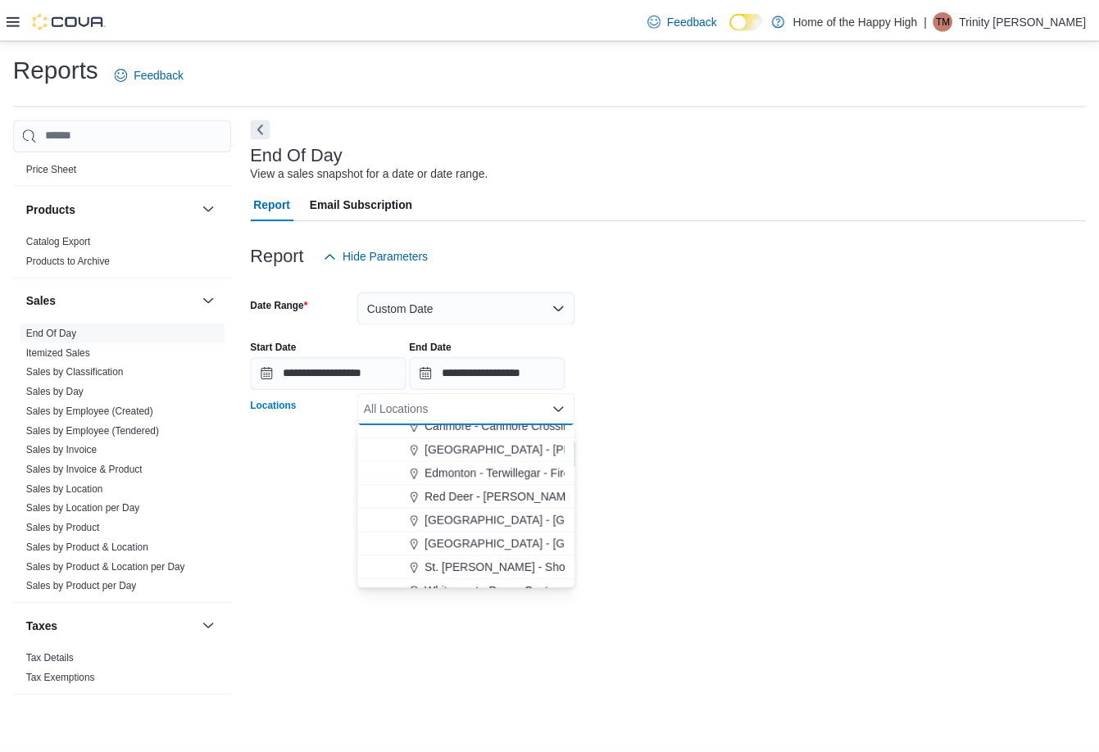
scroll to position [246, 0]
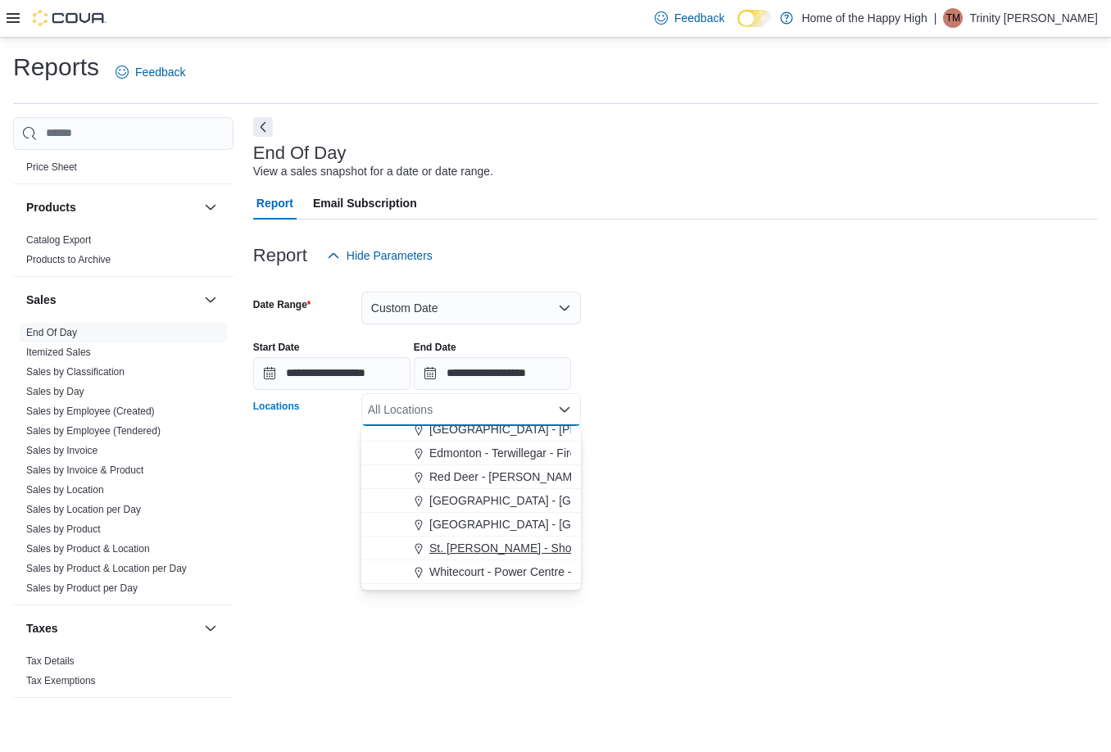
click at [522, 546] on span "St. Albert - Shoppes @ Giroux - Fire & Flower" at bounding box center [608, 548] width 358 height 16
click at [760, 413] on form "**********" at bounding box center [675, 372] width 845 height 200
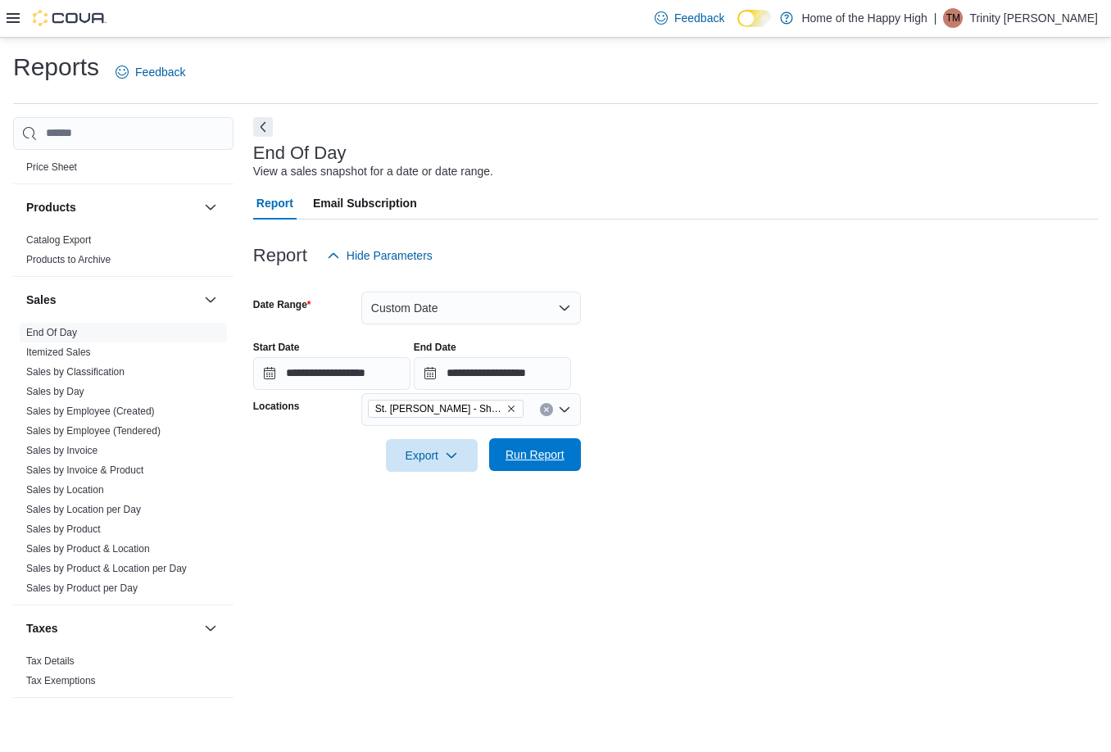
click at [551, 448] on span "Run Report" at bounding box center [534, 454] width 59 height 16
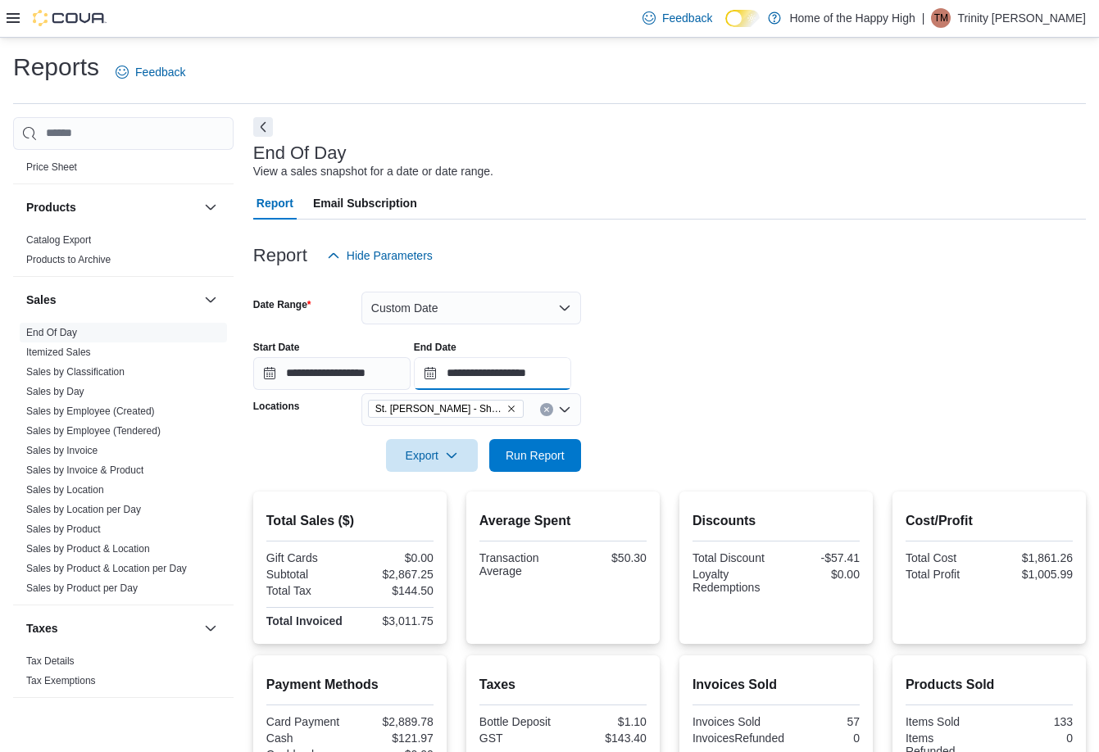
click at [571, 378] on input "**********" at bounding box center [492, 373] width 157 height 33
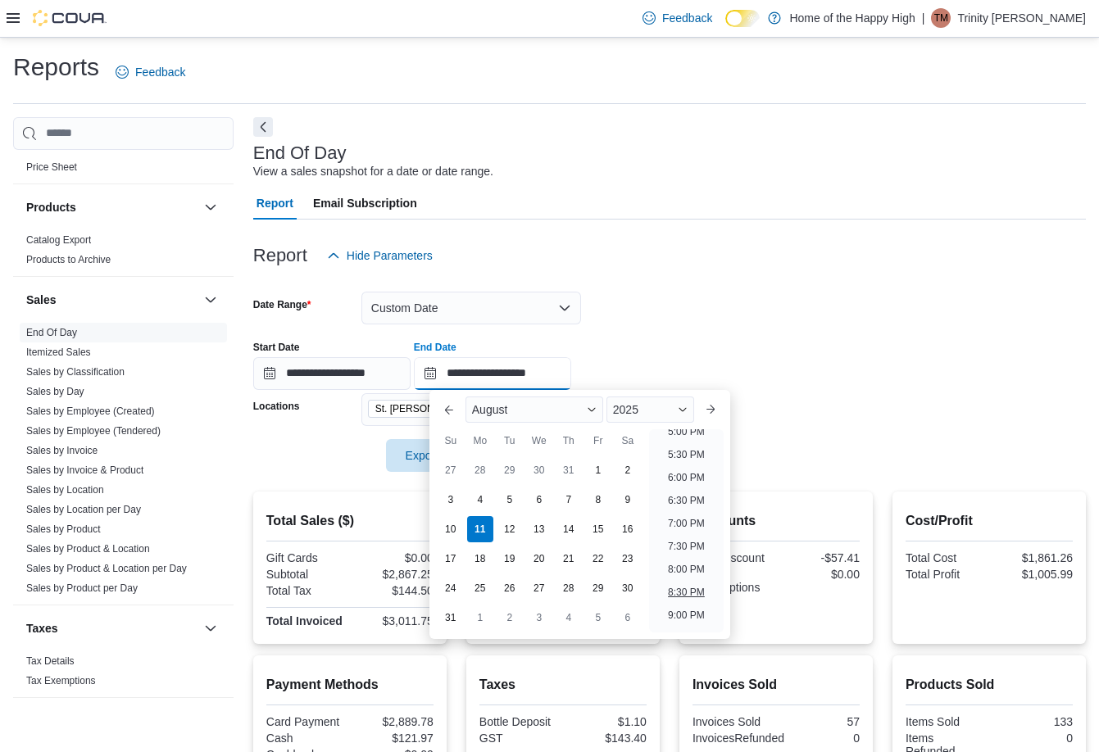
scroll to position [819, 0]
click at [695, 534] on li "8:00 PM" at bounding box center [686, 541] width 50 height 20
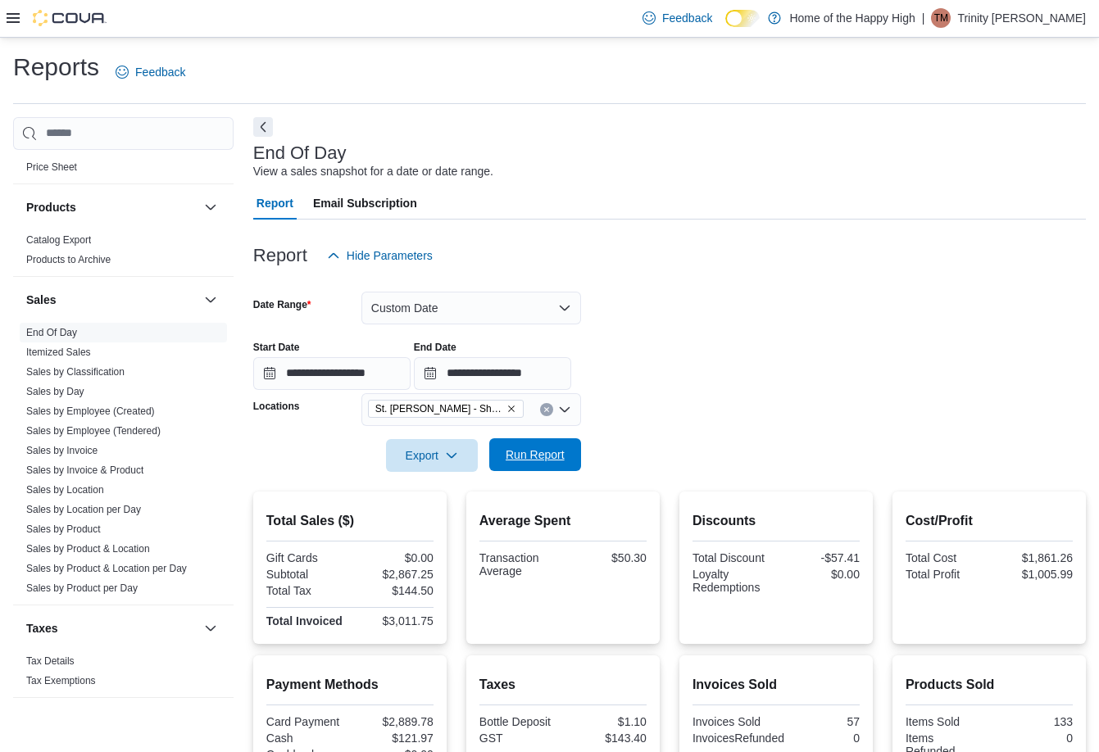
click at [549, 446] on span "Run Report" at bounding box center [535, 454] width 72 height 33
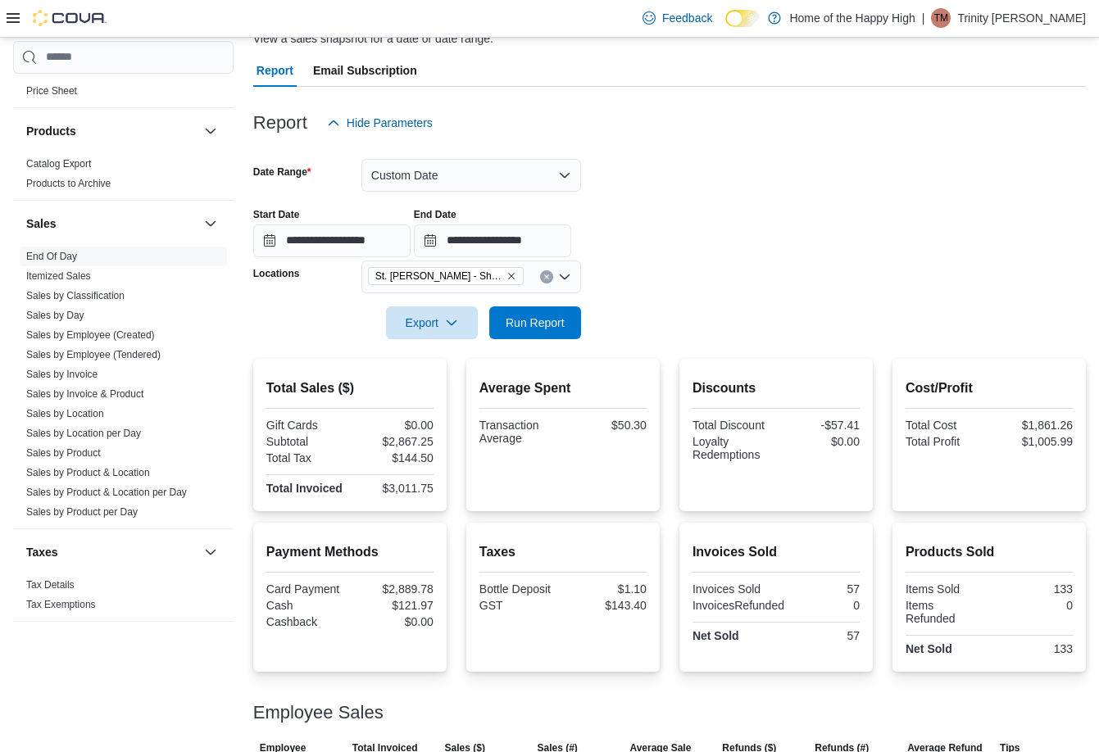
scroll to position [164, 0]
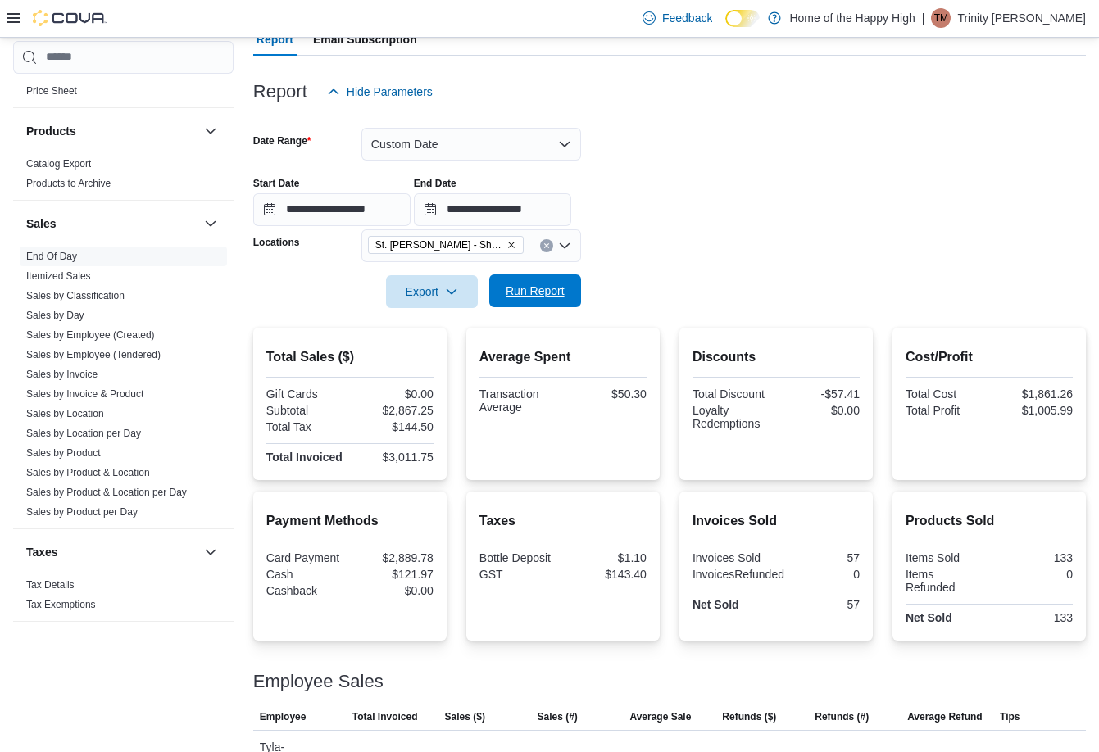
click at [524, 291] on span "Run Report" at bounding box center [534, 291] width 59 height 16
click at [515, 298] on span "Run Report" at bounding box center [534, 291] width 59 height 16
click at [569, 202] on input "**********" at bounding box center [492, 209] width 157 height 33
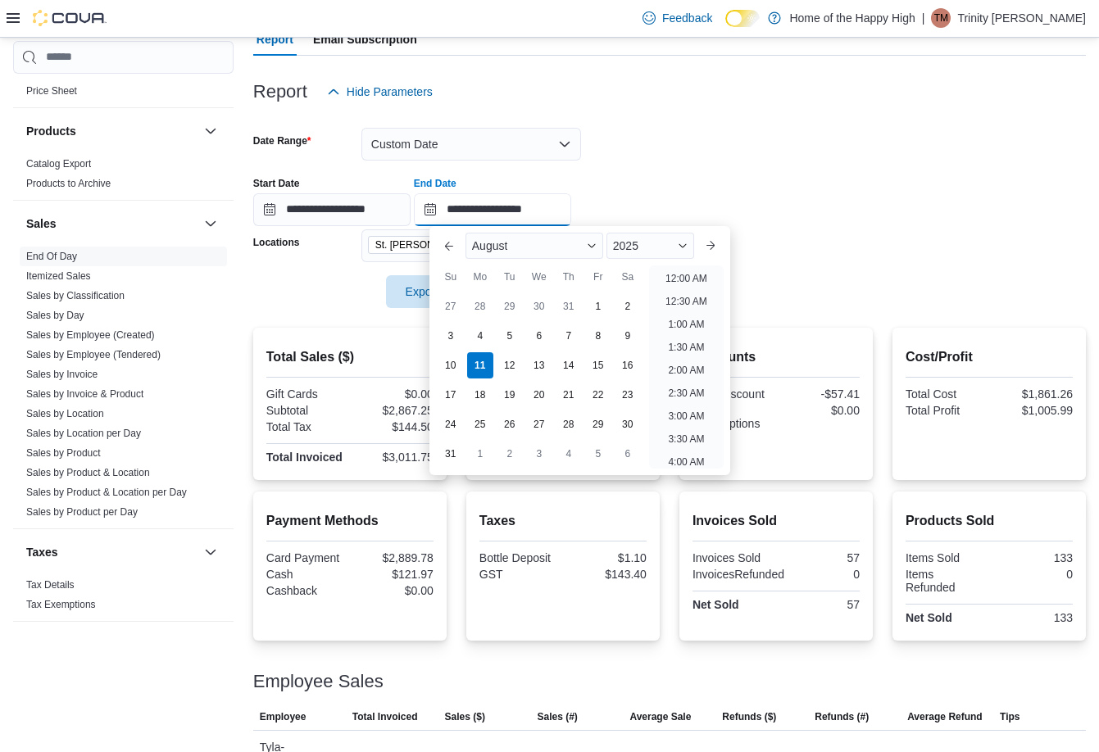
scroll to position [901, 0]
click at [693, 333] on li "9:00 PM" at bounding box center [686, 341] width 50 height 20
type input "**********"
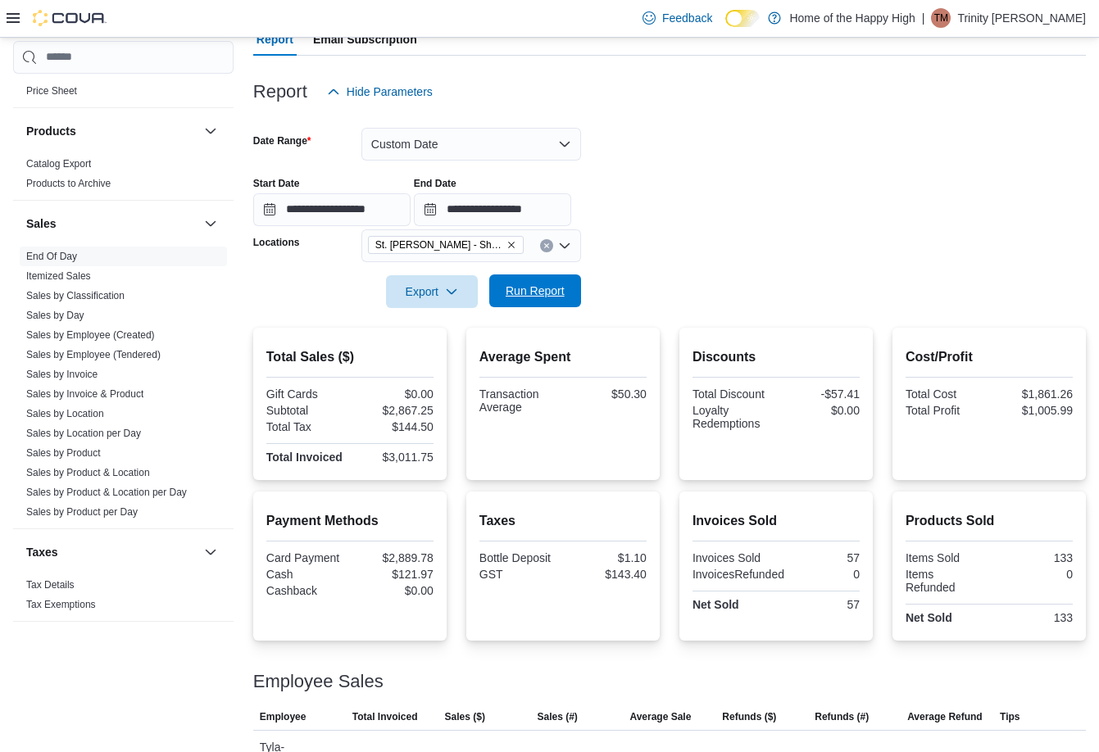
click at [535, 275] on span "Run Report" at bounding box center [535, 290] width 72 height 33
click at [568, 279] on span "Run Report" at bounding box center [535, 290] width 72 height 33
click at [561, 301] on span "Run Report" at bounding box center [535, 290] width 72 height 33
click at [533, 303] on span "Run Report" at bounding box center [535, 290] width 72 height 33
click at [534, 303] on span "Run Report" at bounding box center [535, 290] width 72 height 33
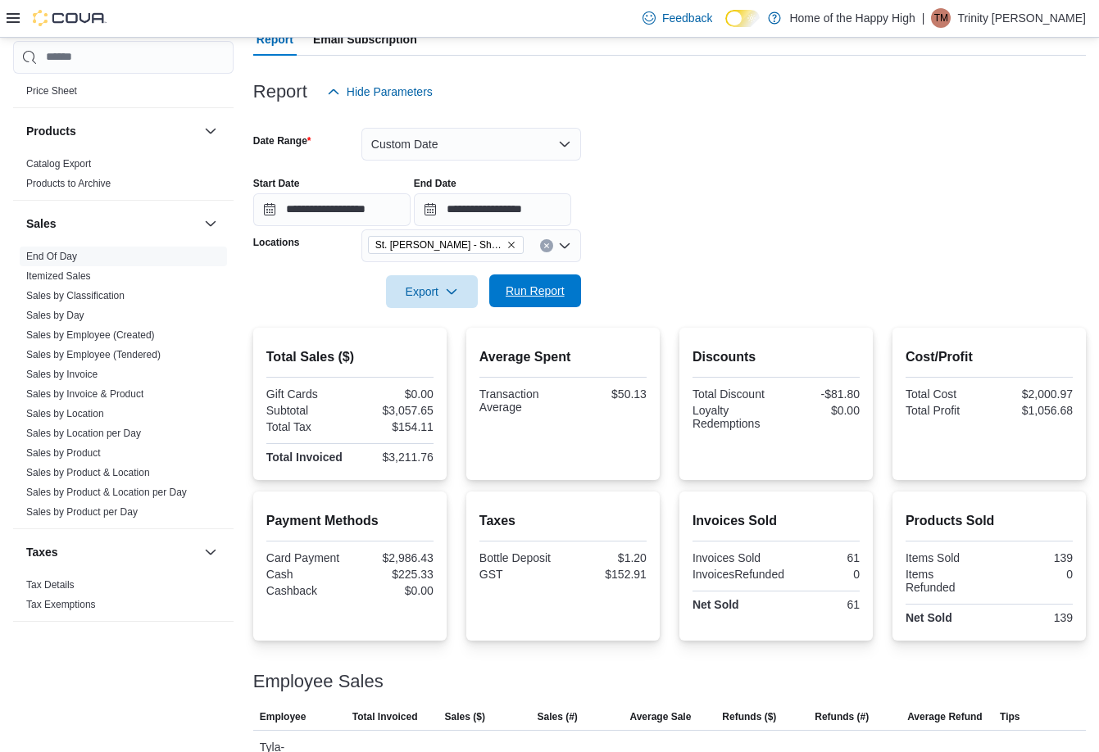
click at [534, 303] on span "Run Report" at bounding box center [535, 290] width 72 height 33
click at [524, 292] on span "Run Report" at bounding box center [534, 291] width 59 height 16
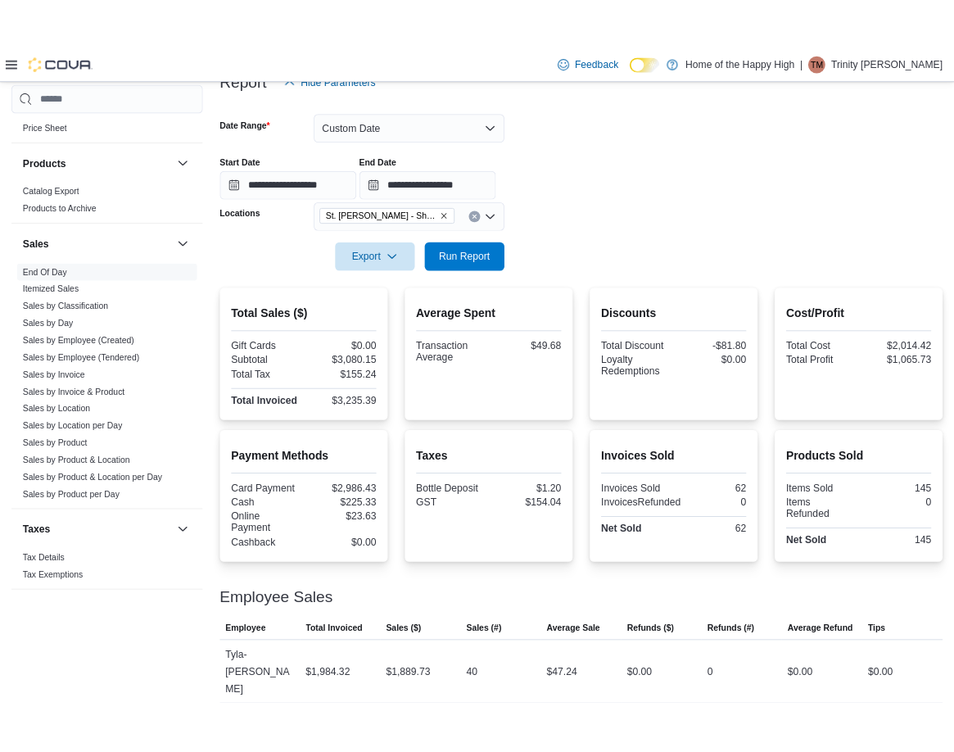
scroll to position [246, 0]
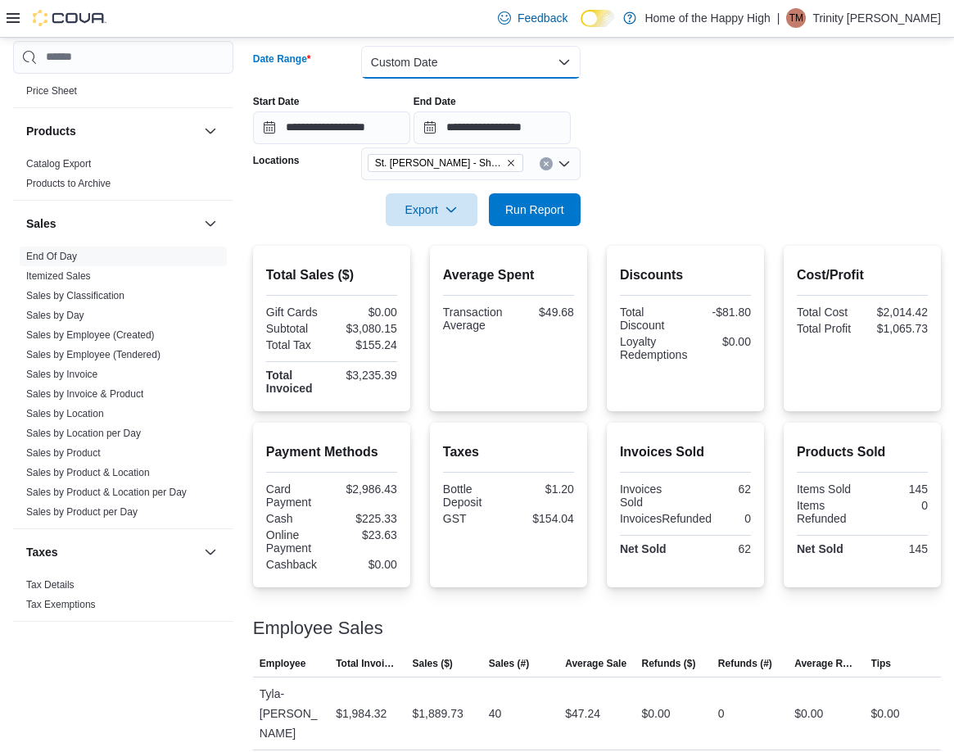
click at [498, 52] on button "Custom Date" at bounding box center [471, 62] width 220 height 33
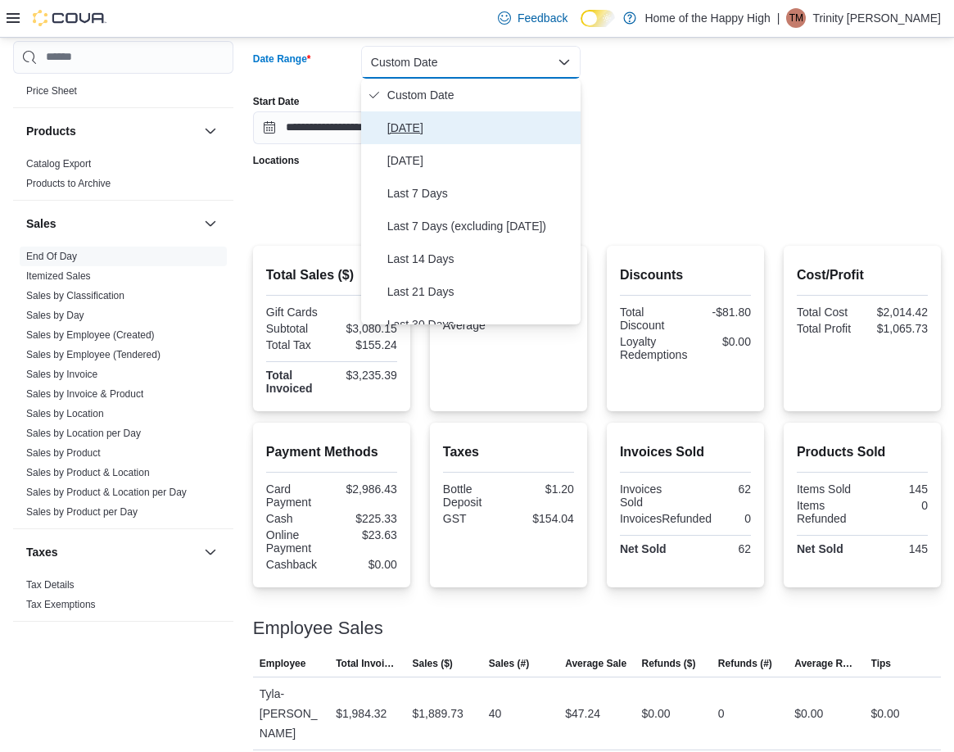
click at [451, 124] on span "Today" at bounding box center [481, 128] width 187 height 20
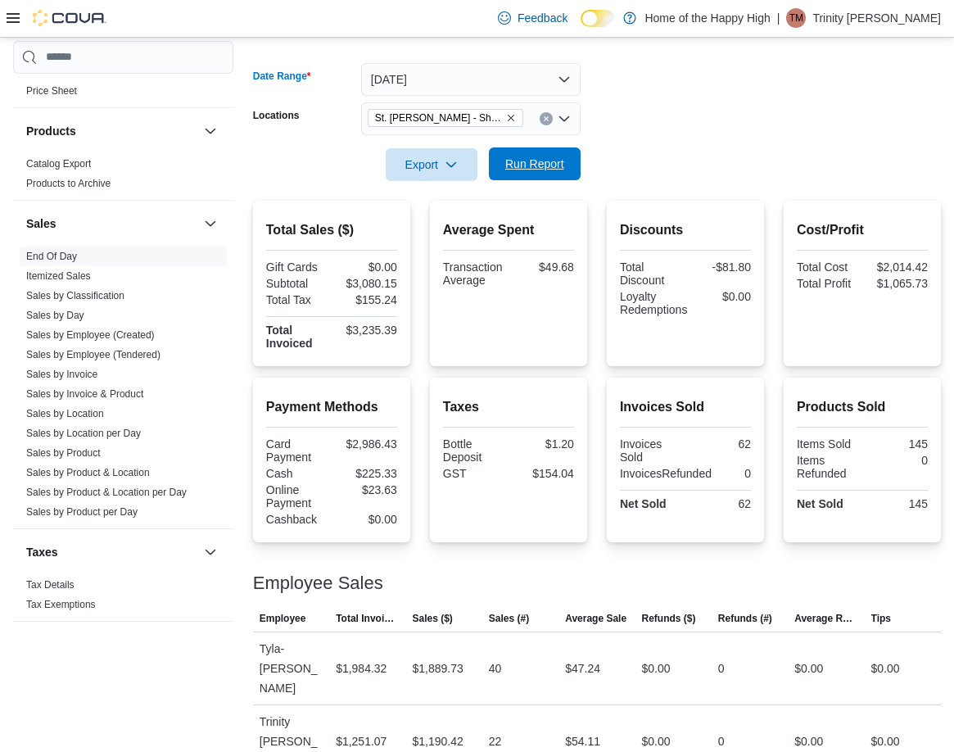
click at [523, 160] on span "Run Report" at bounding box center [534, 164] width 59 height 16
click at [542, 157] on span "Run Report" at bounding box center [534, 164] width 59 height 16
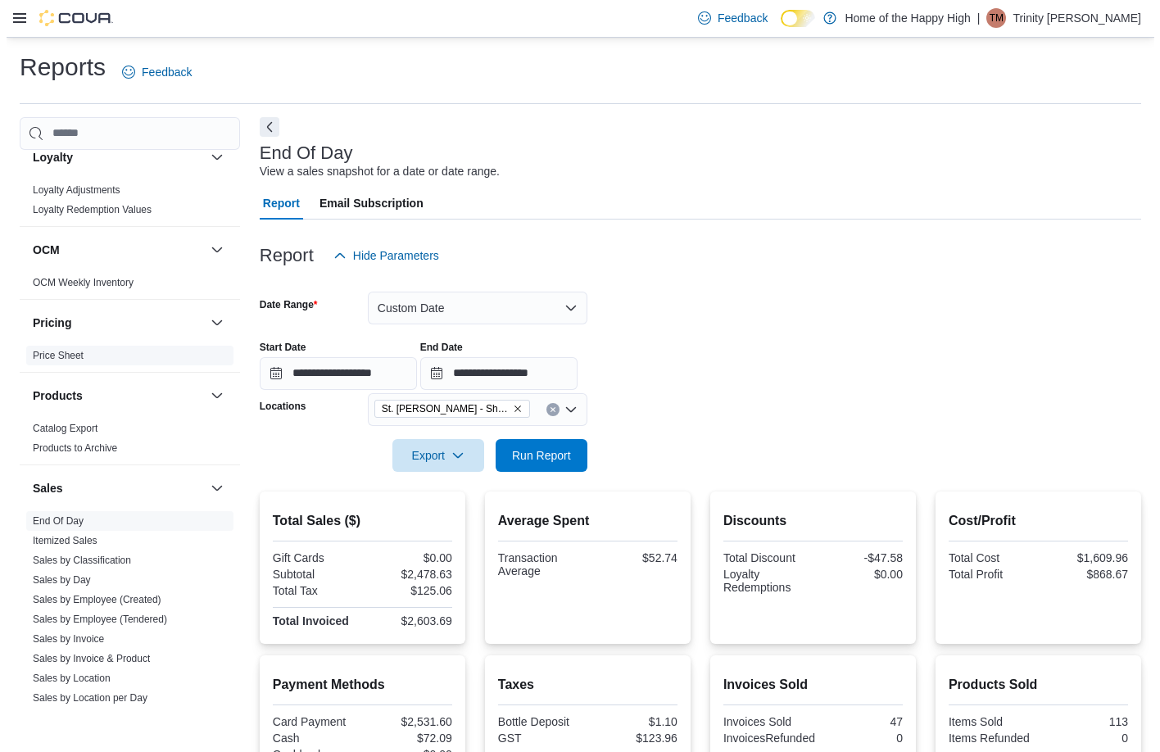
scroll to position [901, 0]
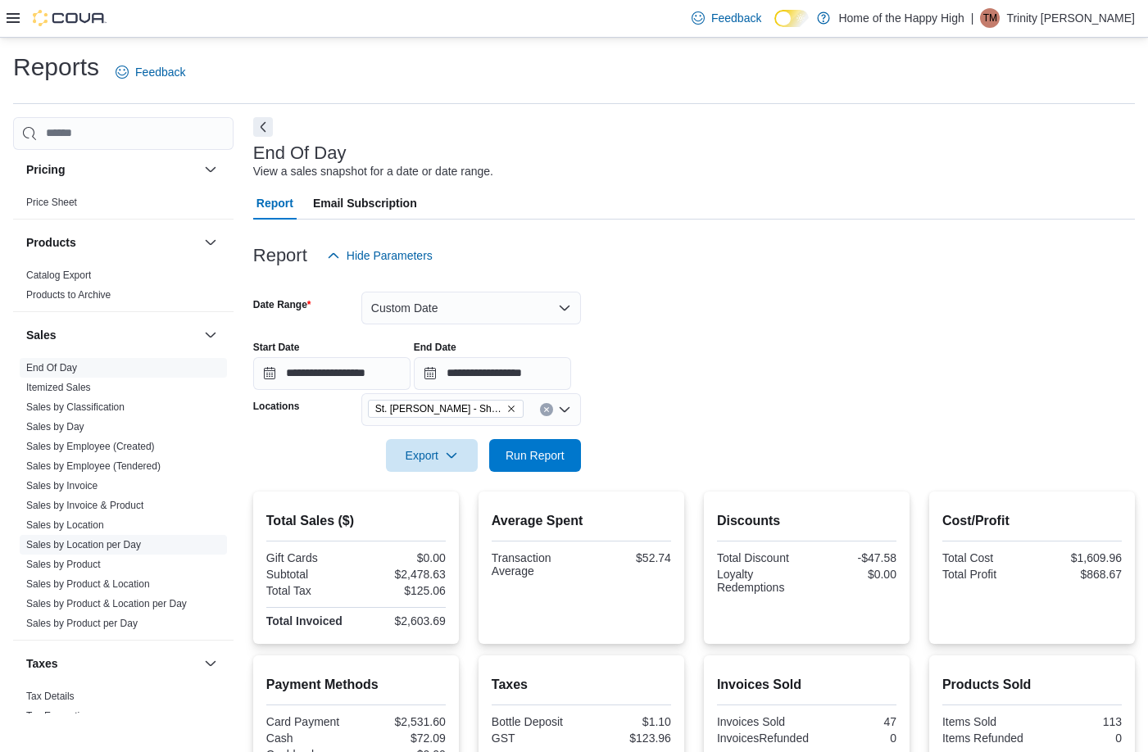
click at [109, 546] on link "Sales by Location per Day" at bounding box center [83, 544] width 115 height 11
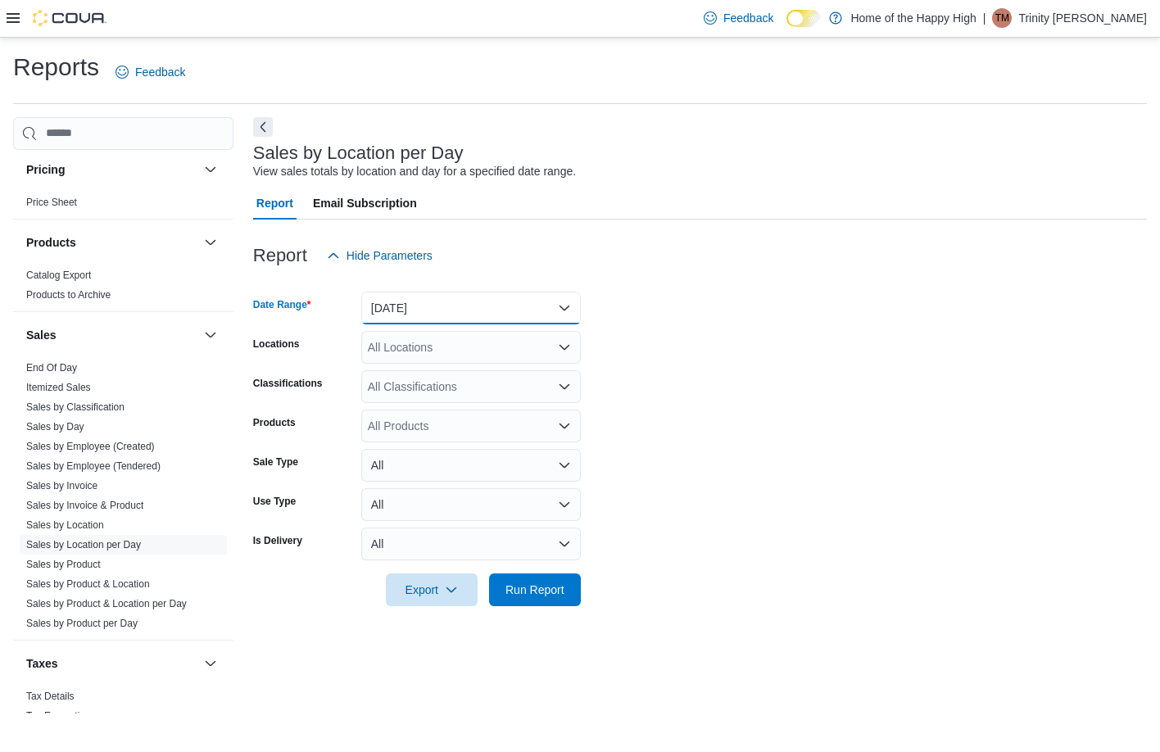
click at [519, 309] on button "[DATE]" at bounding box center [471, 308] width 220 height 33
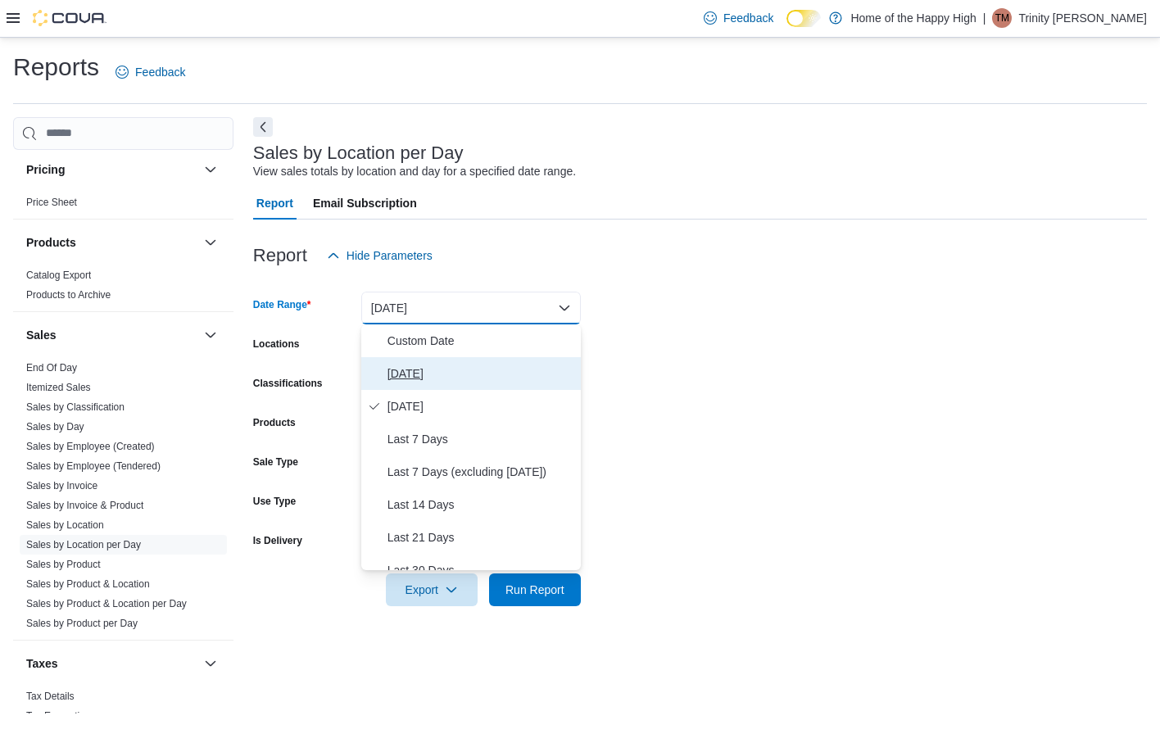
click at [448, 376] on span "[DATE]" at bounding box center [481, 374] width 187 height 20
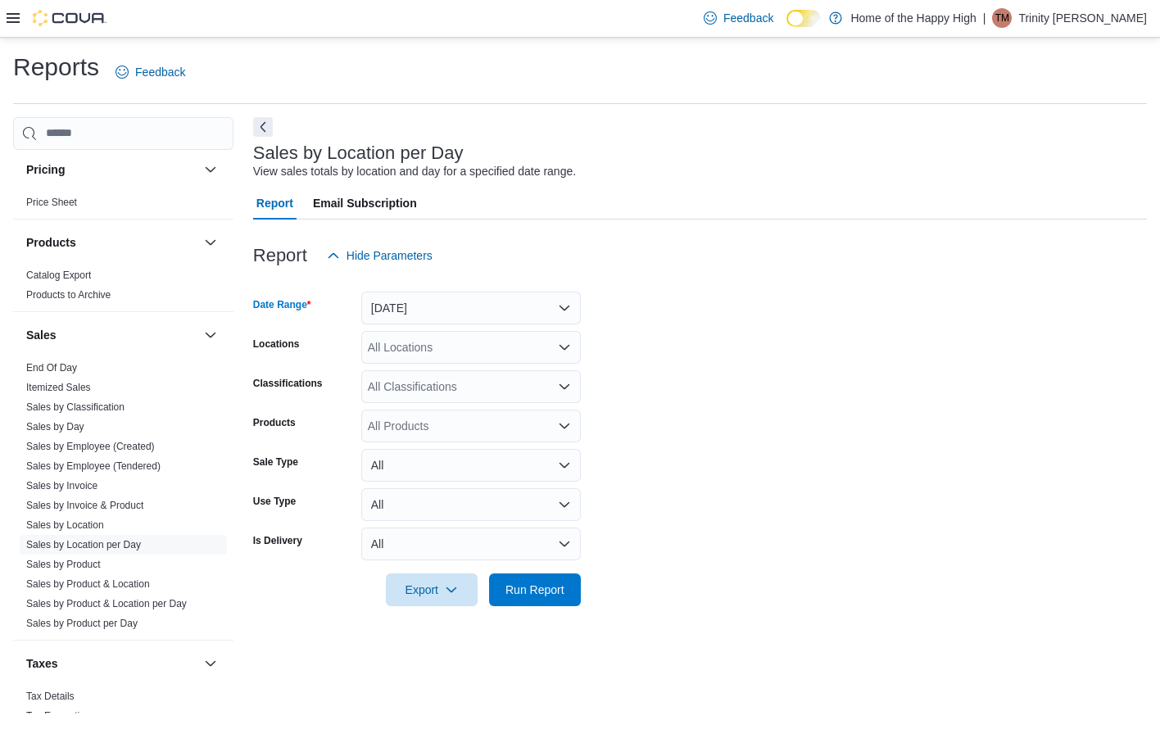
click at [435, 355] on div "All Locations" at bounding box center [471, 347] width 220 height 33
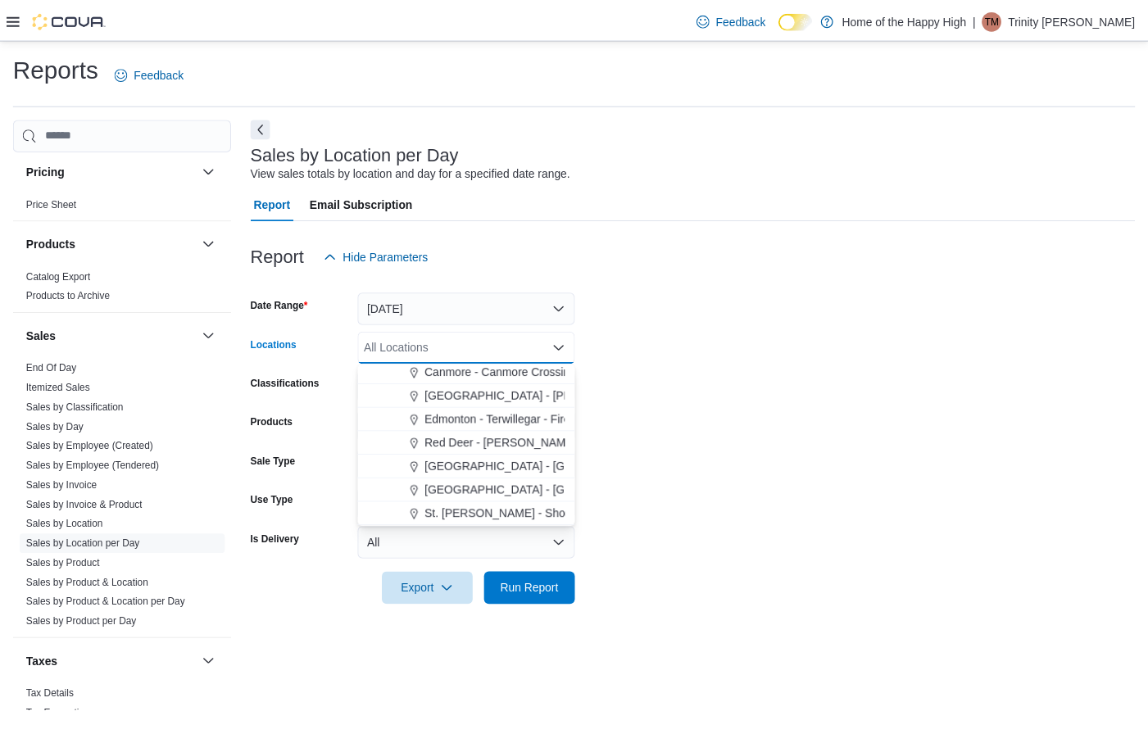
scroll to position [246, 0]
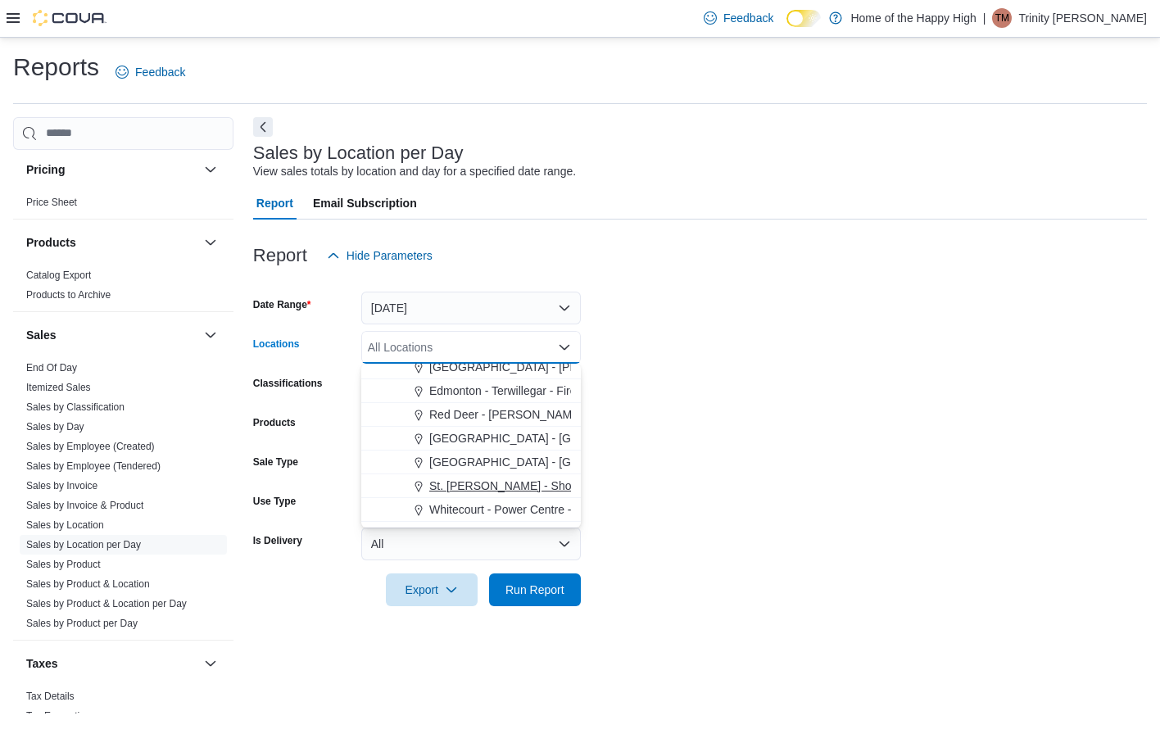
click at [494, 478] on span "St. [PERSON_NAME] - Shoppes @ [PERSON_NAME] - Fire & Flower" at bounding box center [608, 486] width 358 height 16
click at [650, 457] on form "Date Range Today Locations St. Albert - Shoppes @ Giroux - Fire & Flower Combo …" at bounding box center [700, 439] width 894 height 334
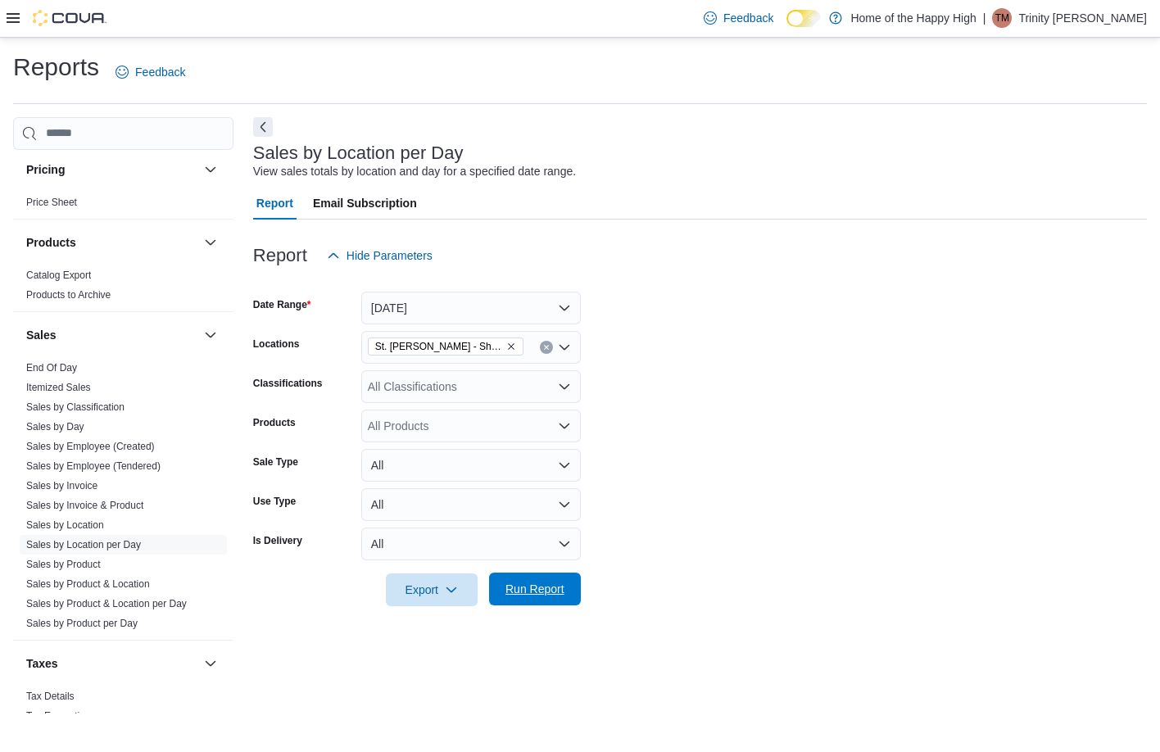
click at [514, 583] on span "Run Report" at bounding box center [534, 589] width 59 height 16
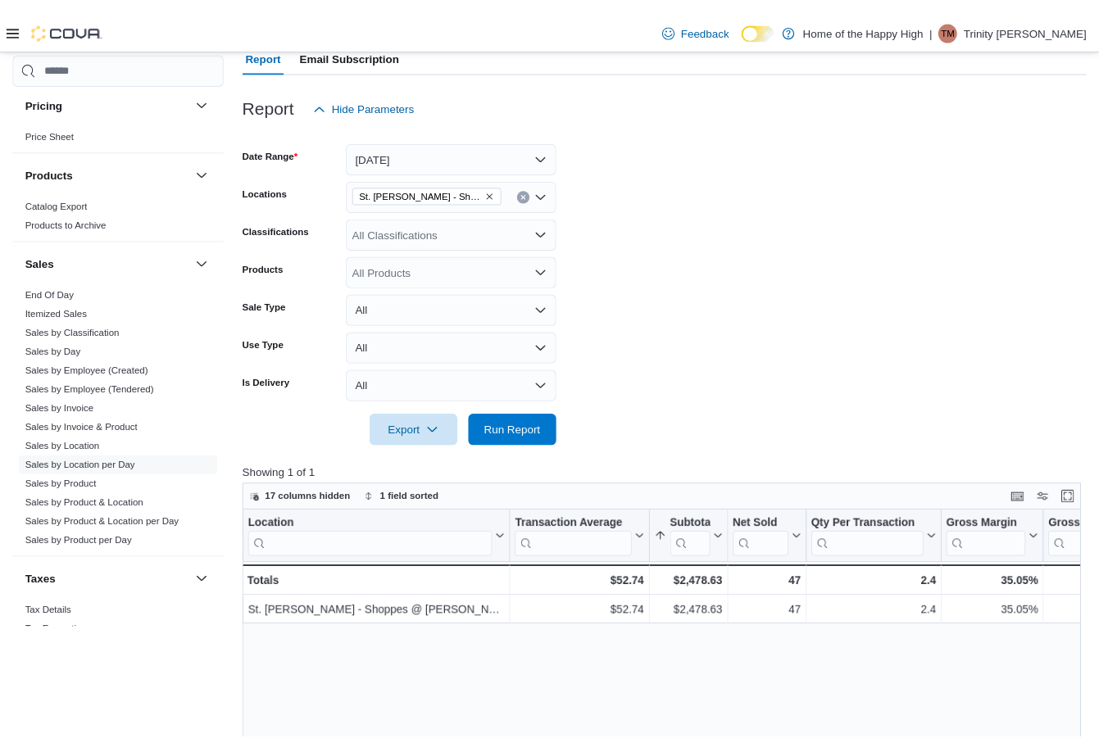
scroll to position [164, 0]
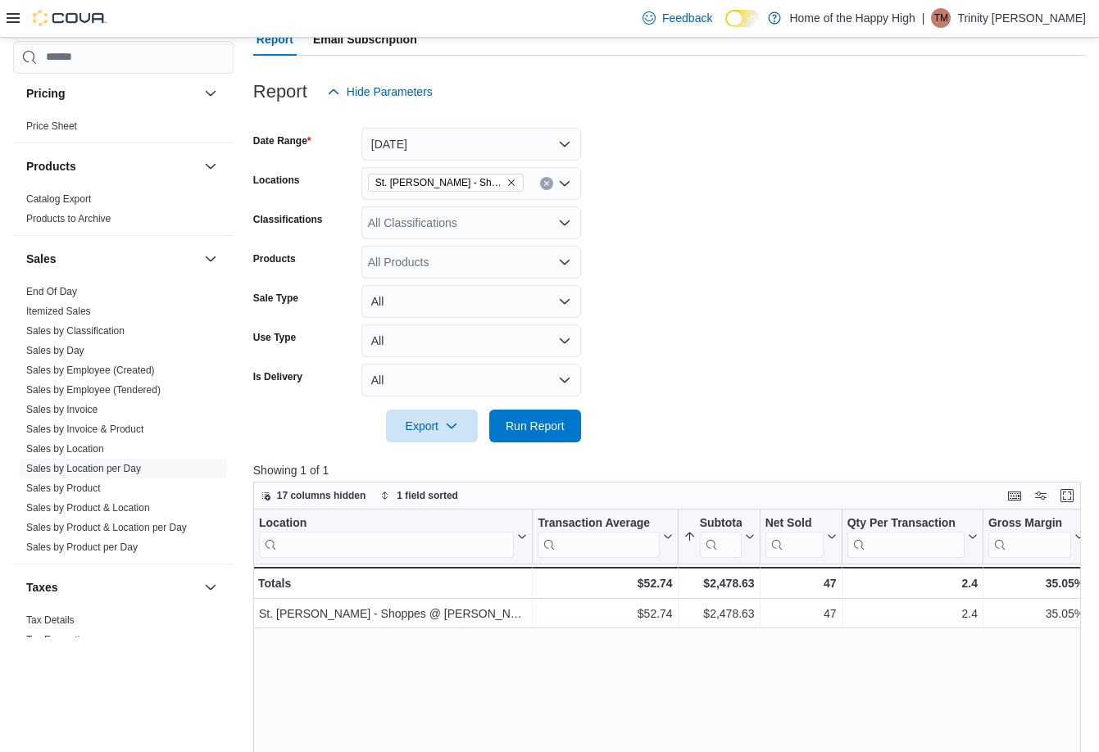
click at [991, 300] on form "Date Range Today Locations St. Albert - Shoppes @ Giroux - Fire & Flower Classi…" at bounding box center [669, 275] width 832 height 334
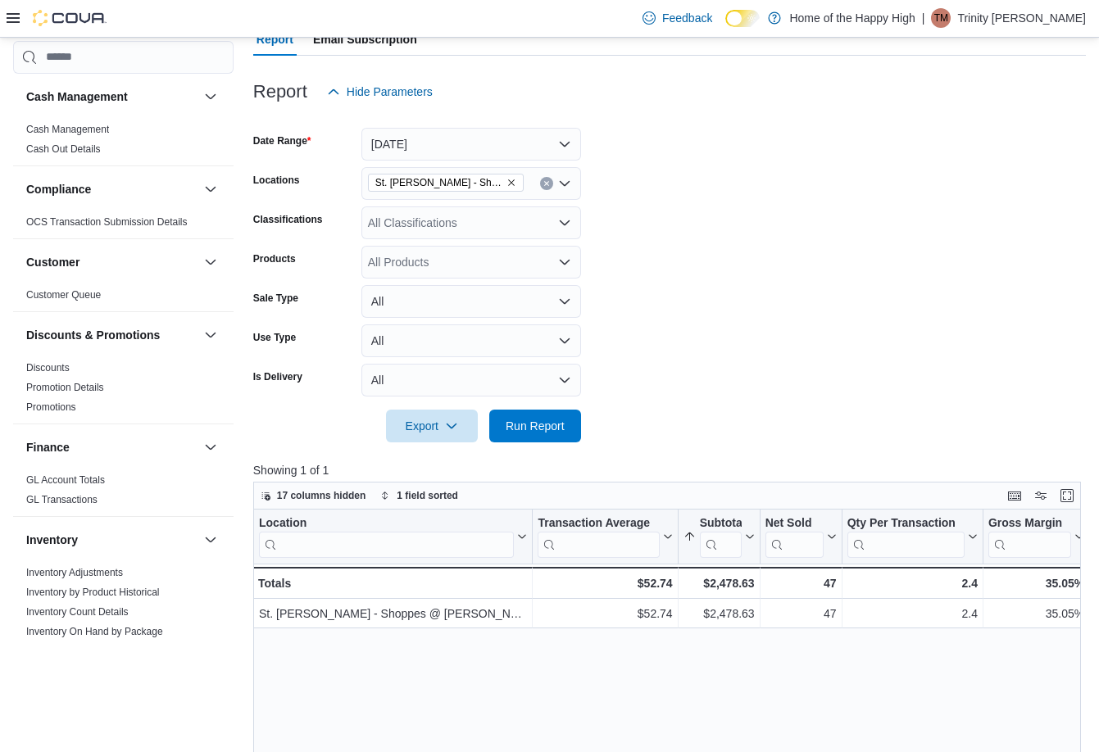
scroll to position [901, 0]
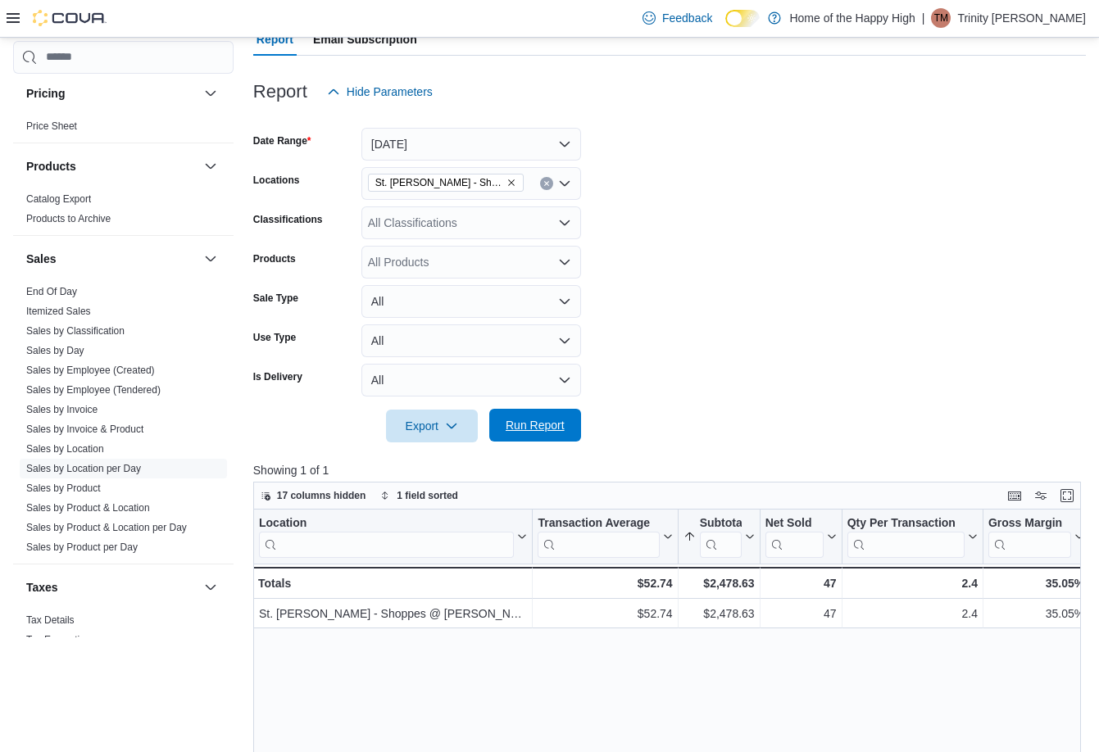
click at [538, 433] on span "Run Report" at bounding box center [534, 425] width 59 height 16
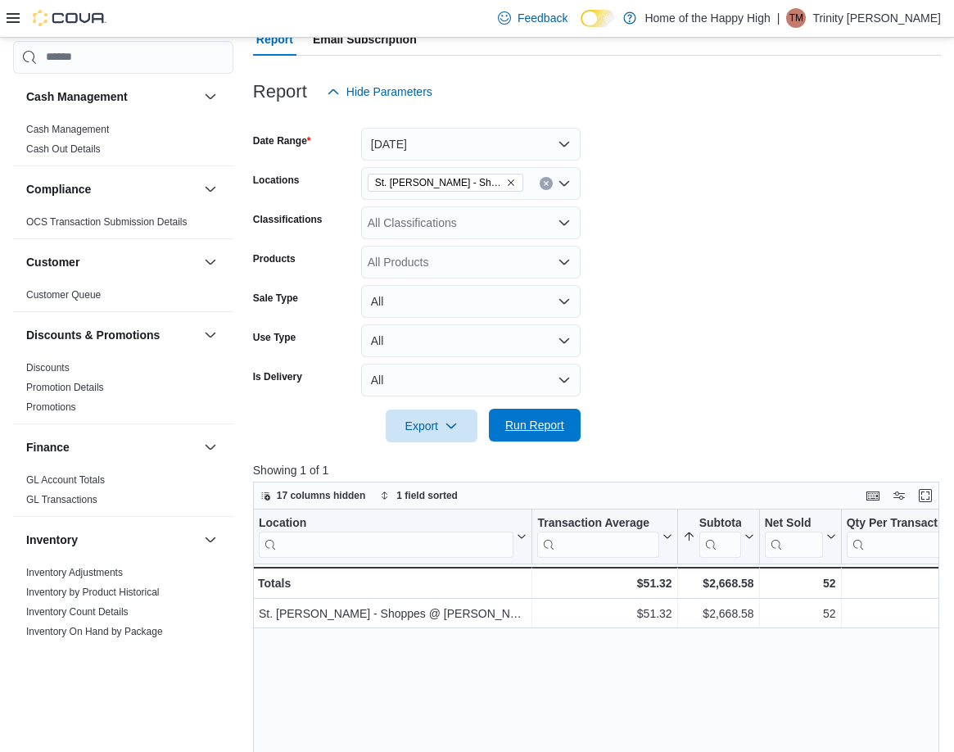
scroll to position [901, 0]
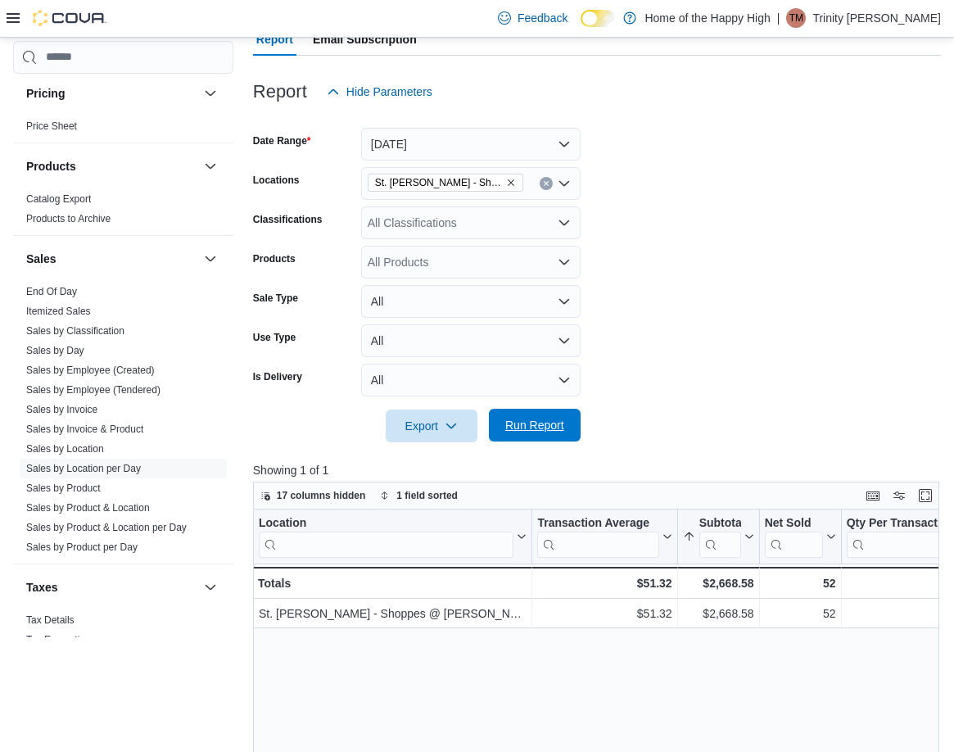
click at [538, 430] on span "Run Report" at bounding box center [534, 425] width 59 height 16
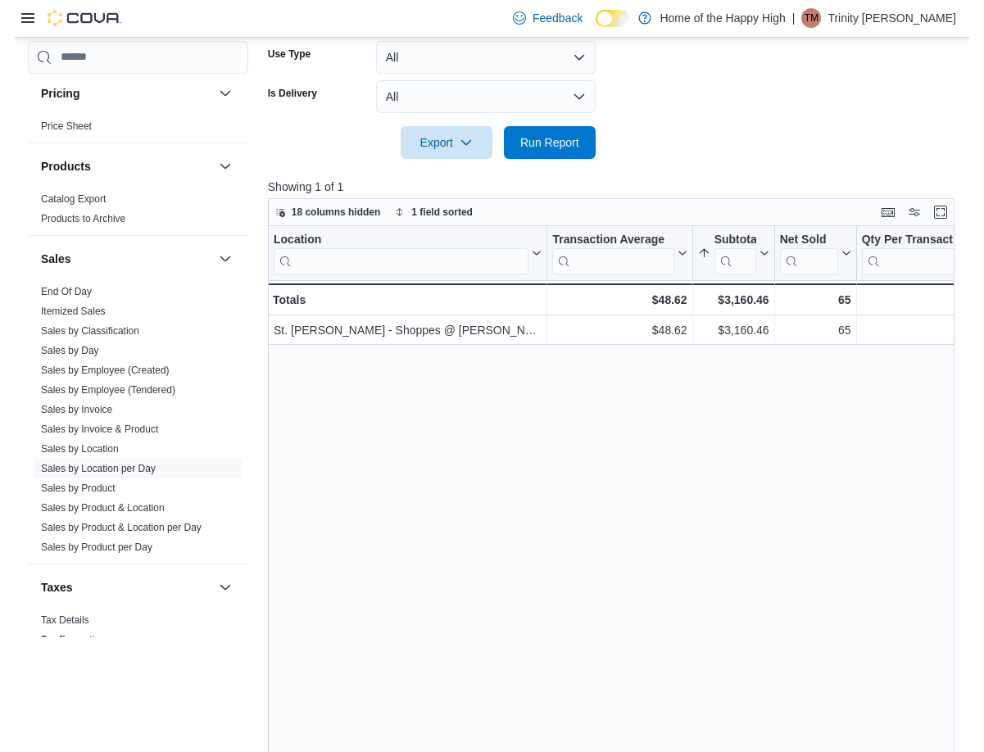
scroll to position [492, 0]
